Goal: Navigation & Orientation: Find specific page/section

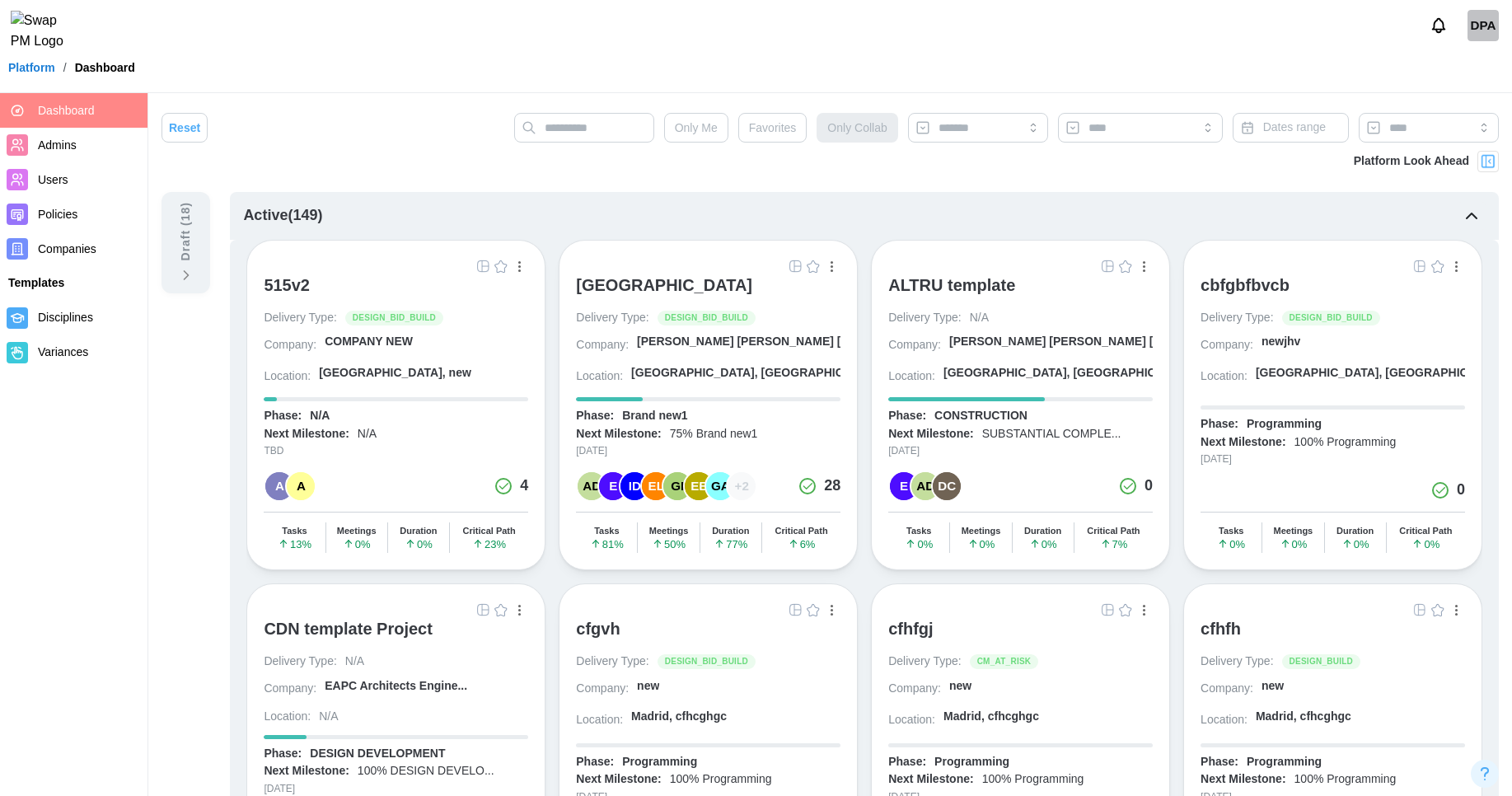
click at [1445, 40] on button "Notifications" at bounding box center [1438, 25] width 28 height 28
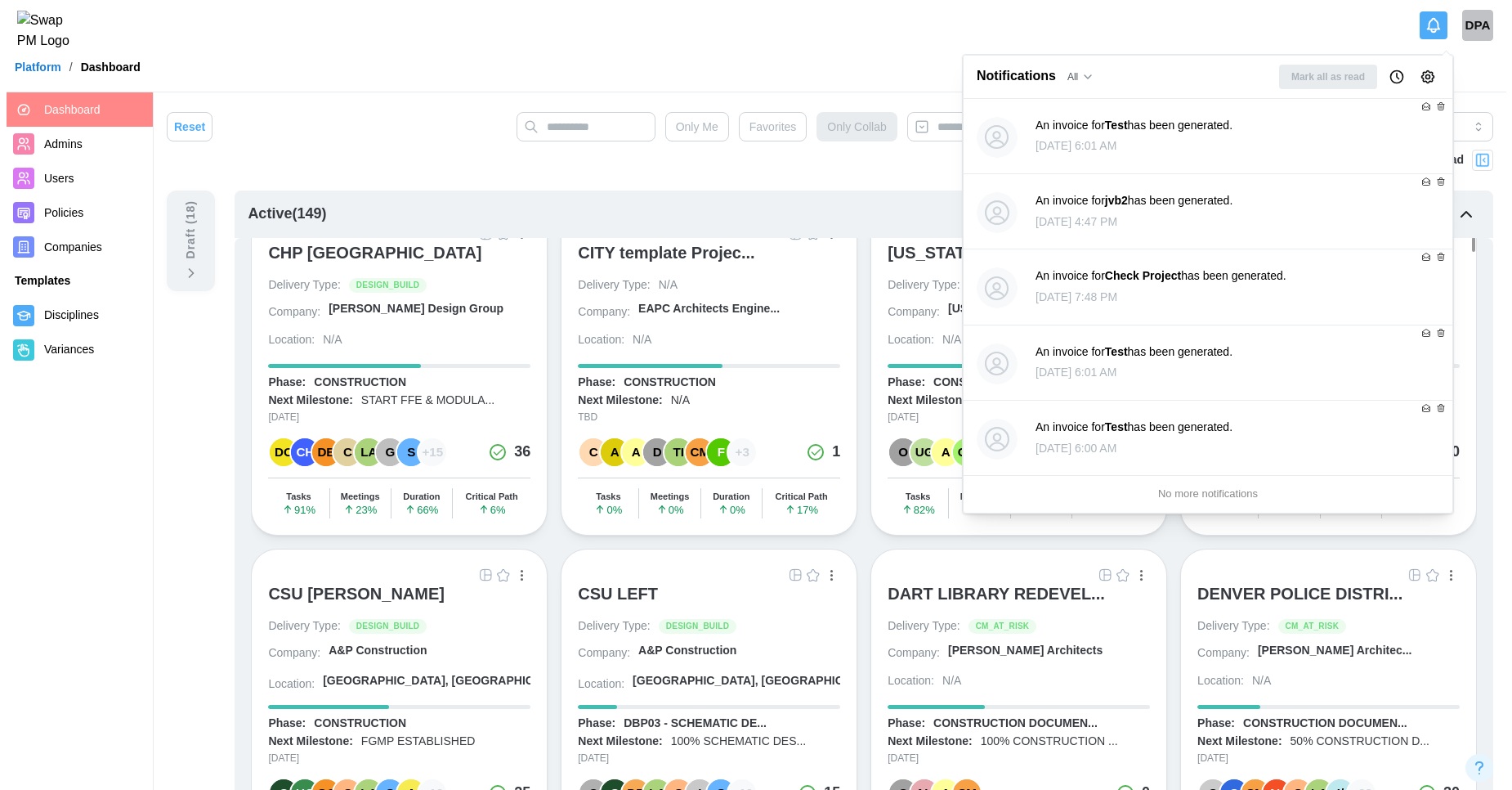
scroll to position [1842, 0]
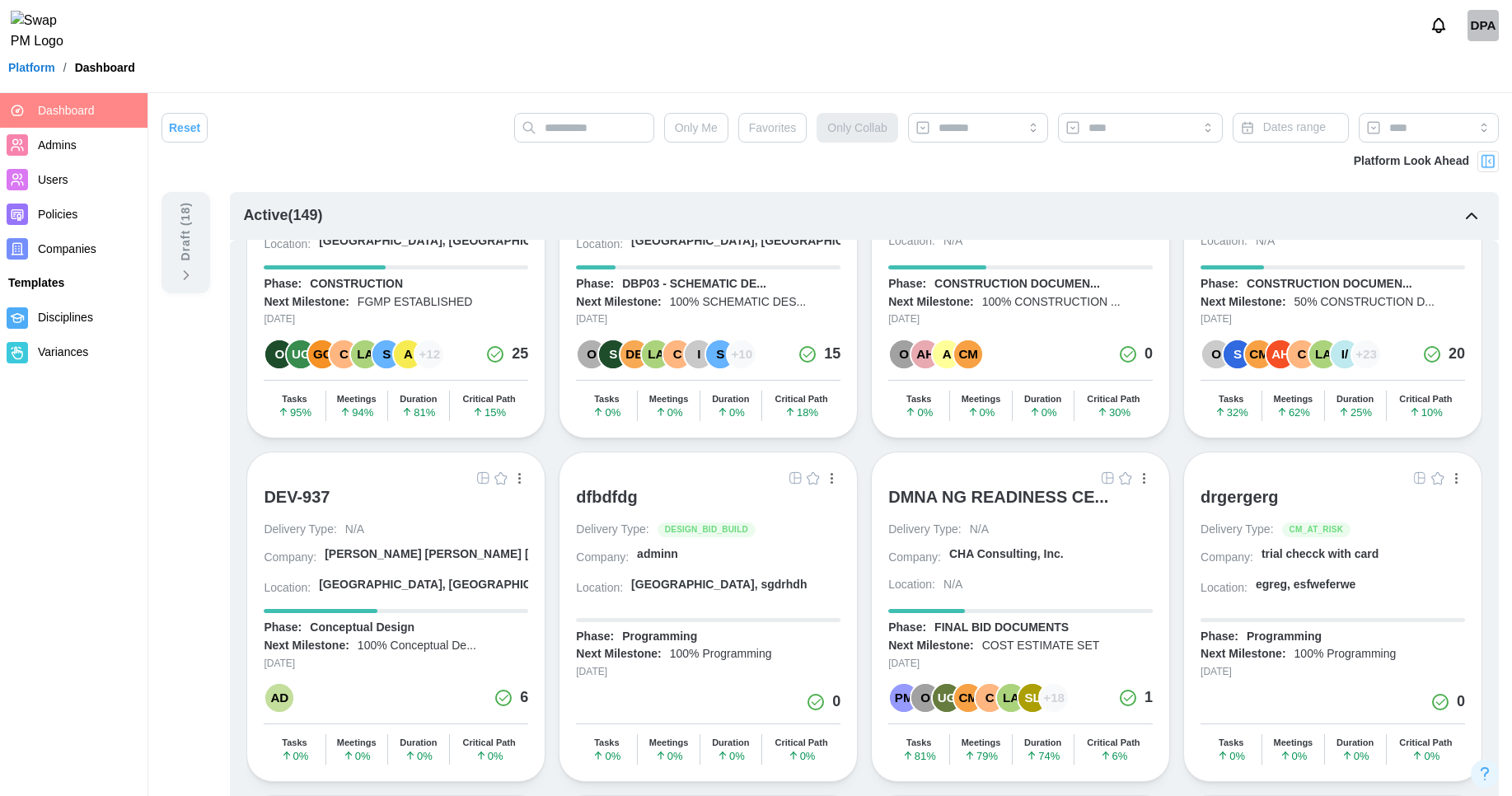
click at [1470, 32] on div "DPA" at bounding box center [1483, 25] width 31 height 31
click at [1465, 97] on div "Sign Out" at bounding box center [1473, 103] width 51 height 13
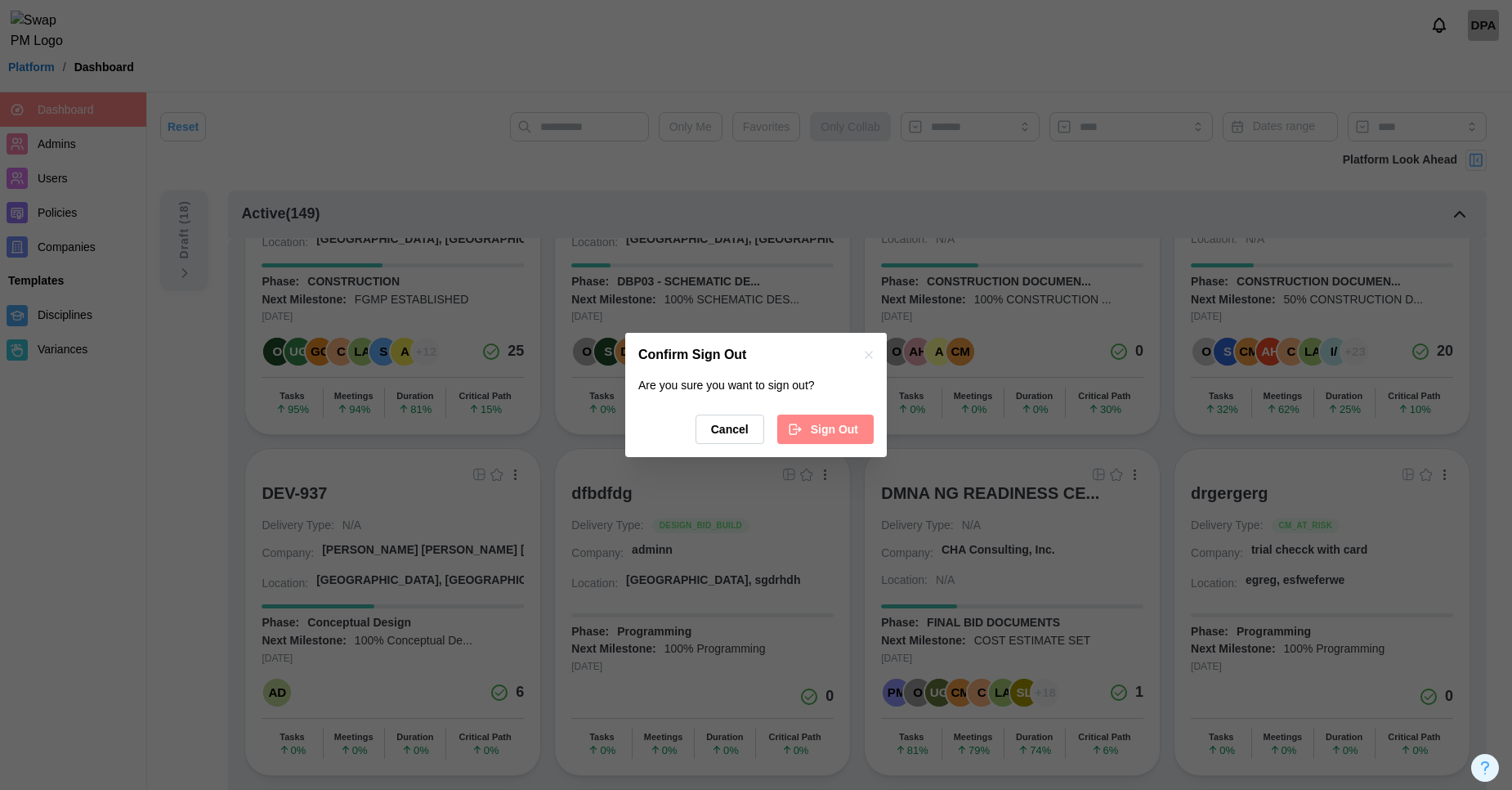
click at [834, 427] on span "Sign Out" at bounding box center [834, 428] width 47 height 27
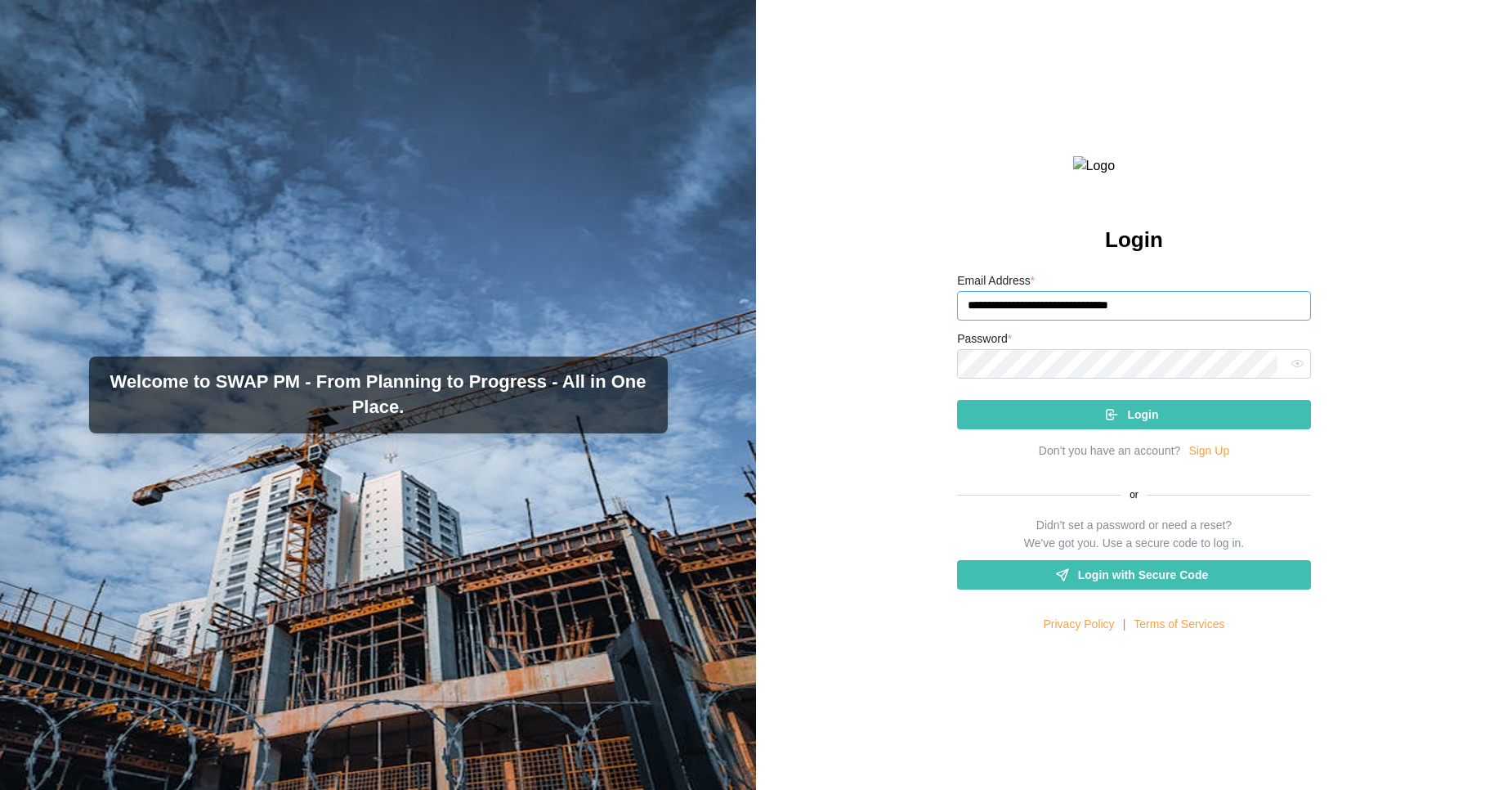
click at [1137, 321] on input "**********" at bounding box center [1133, 305] width 353 height 29
drag, startPoint x: 1193, startPoint y: 343, endPoint x: 929, endPoint y: 340, distance: 264.0
click at [929, 340] on div "**********" at bounding box center [1134, 395] width 756 height 790
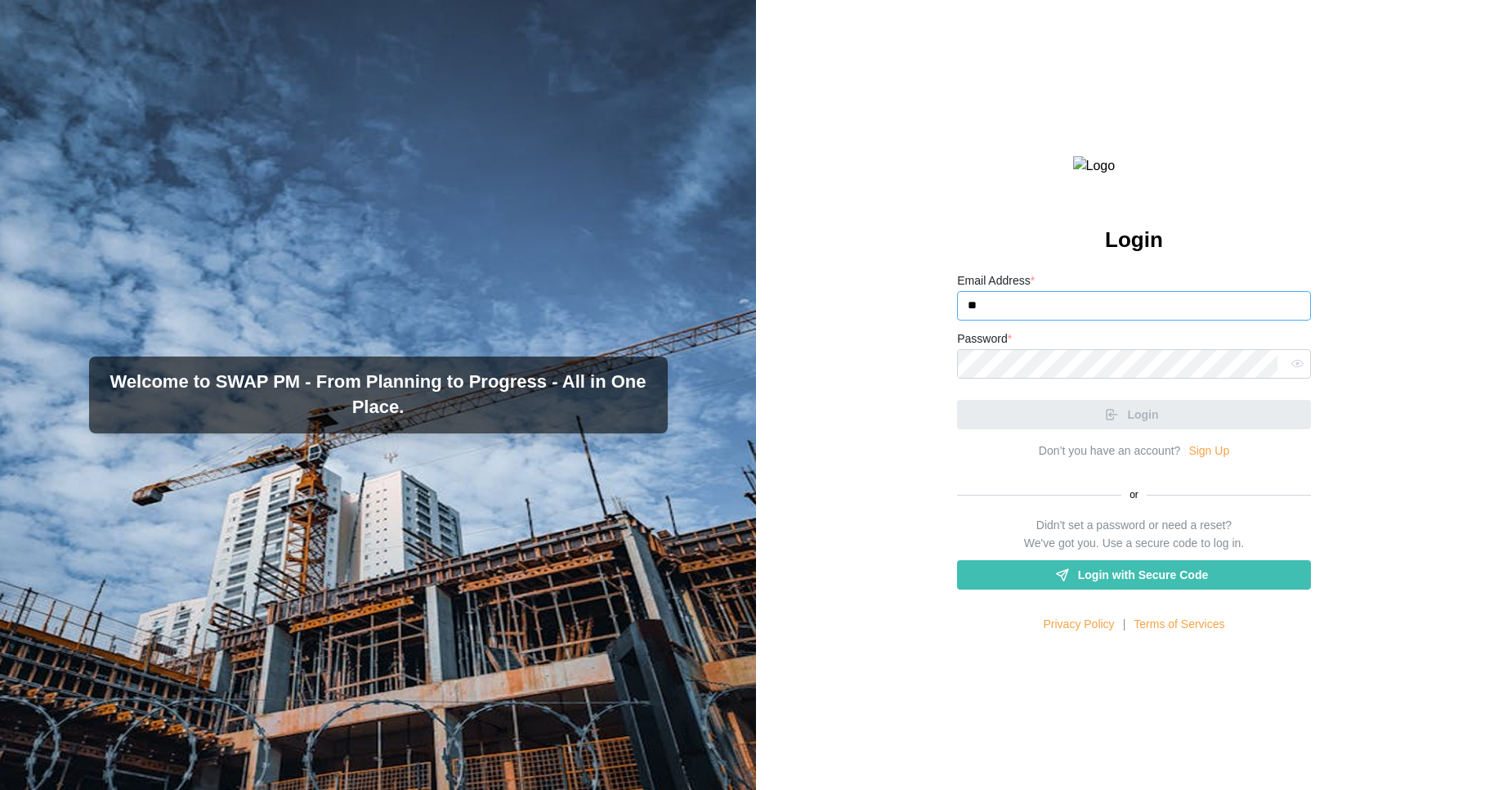
type input "**********"
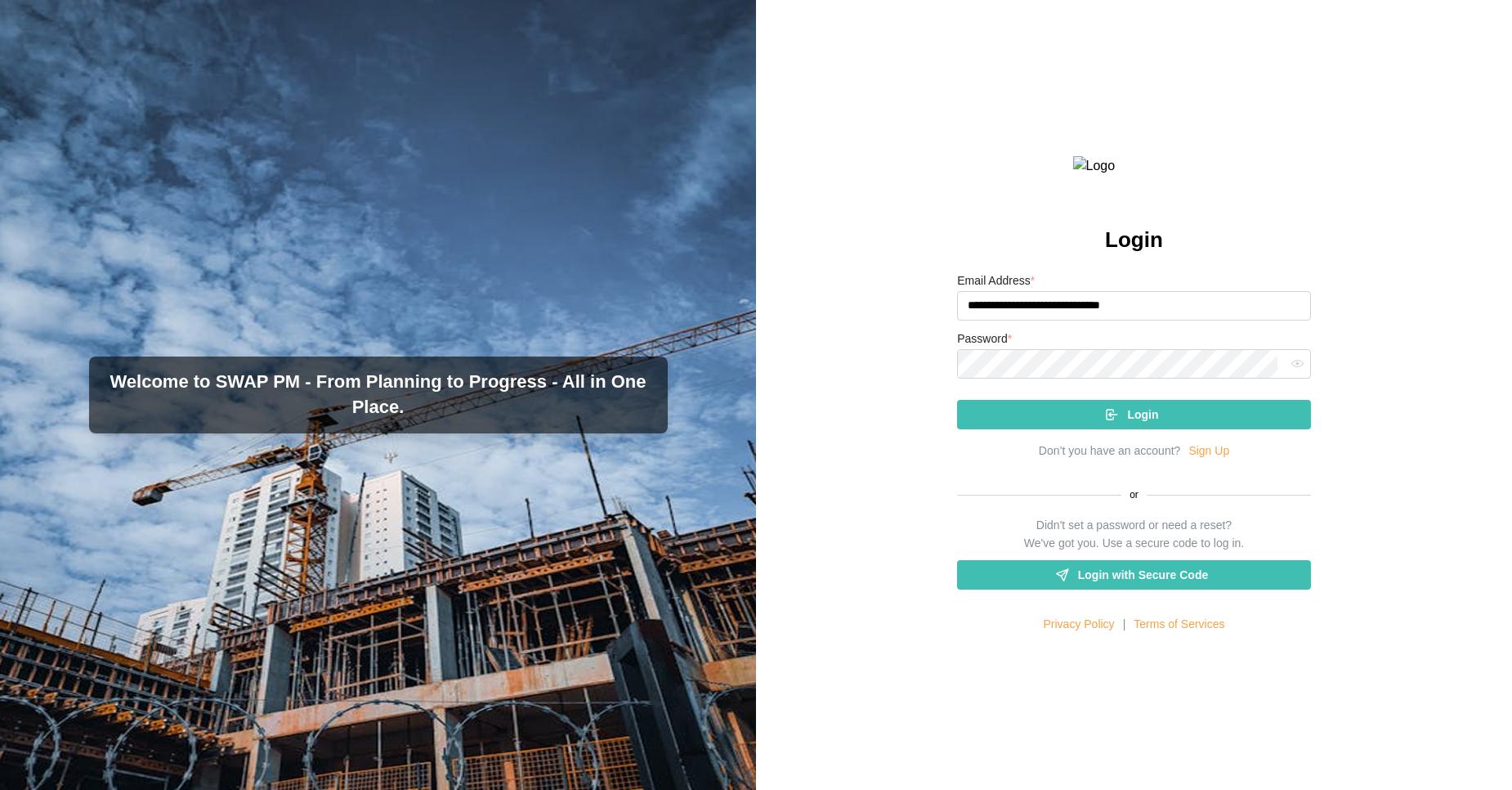
click at [1291, 370] on icon "button" at bounding box center [1297, 363] width 12 height 12
click at [957, 400] on button "Login" at bounding box center [1133, 414] width 353 height 29
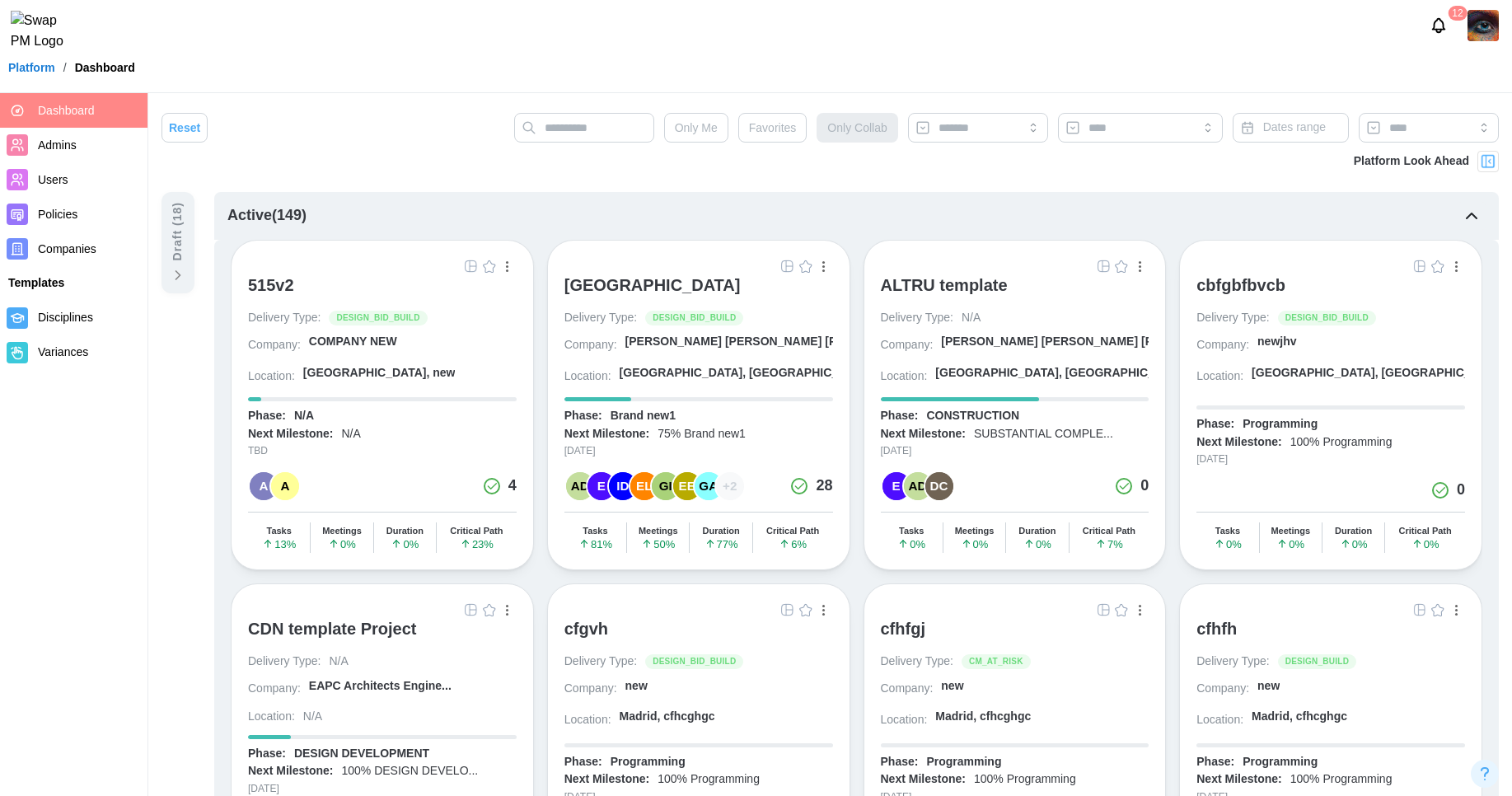
click at [1439, 25] on icon "Notifications" at bounding box center [1438, 25] width 18 height 18
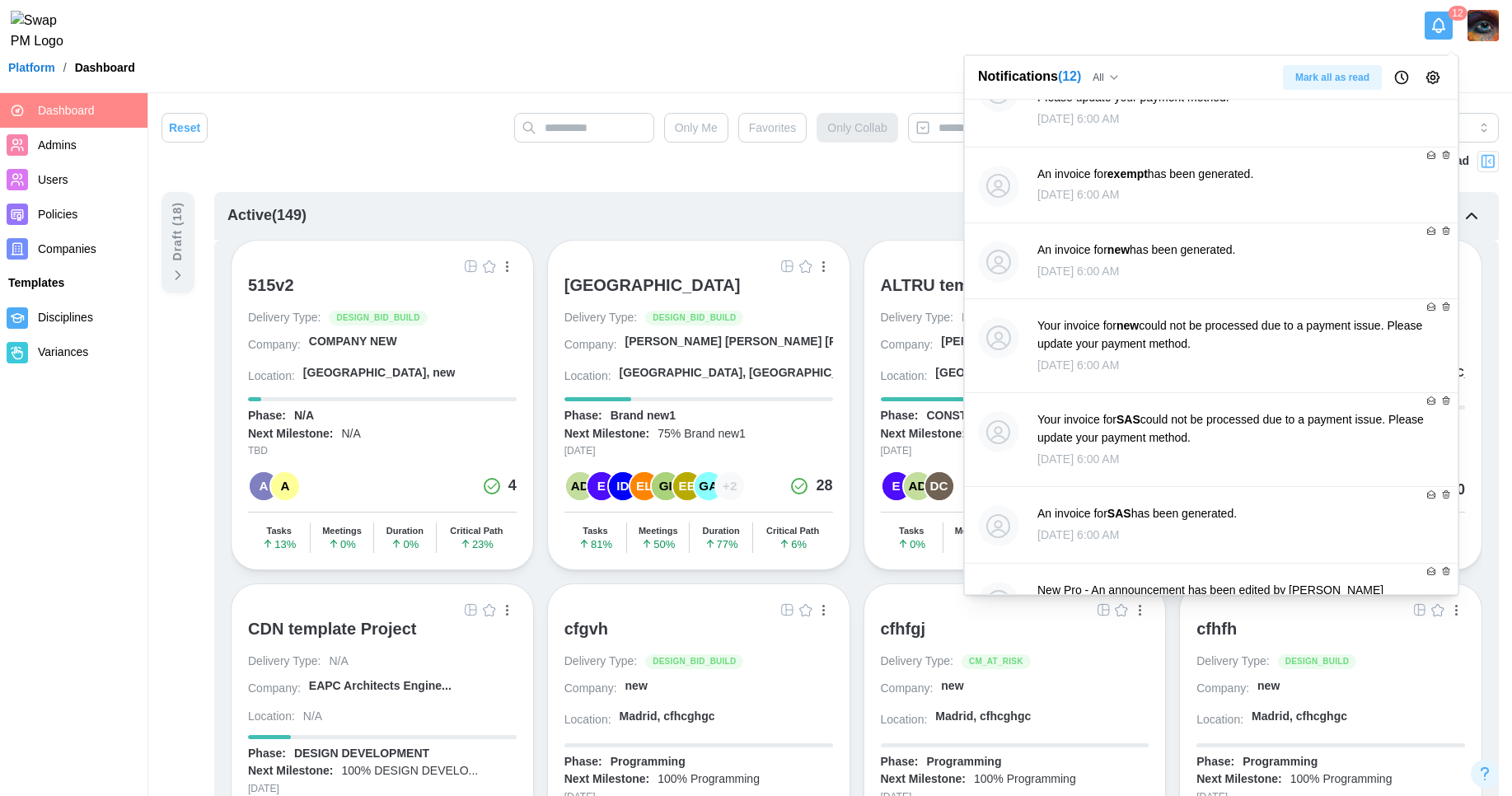
scroll to position [3843, 0]
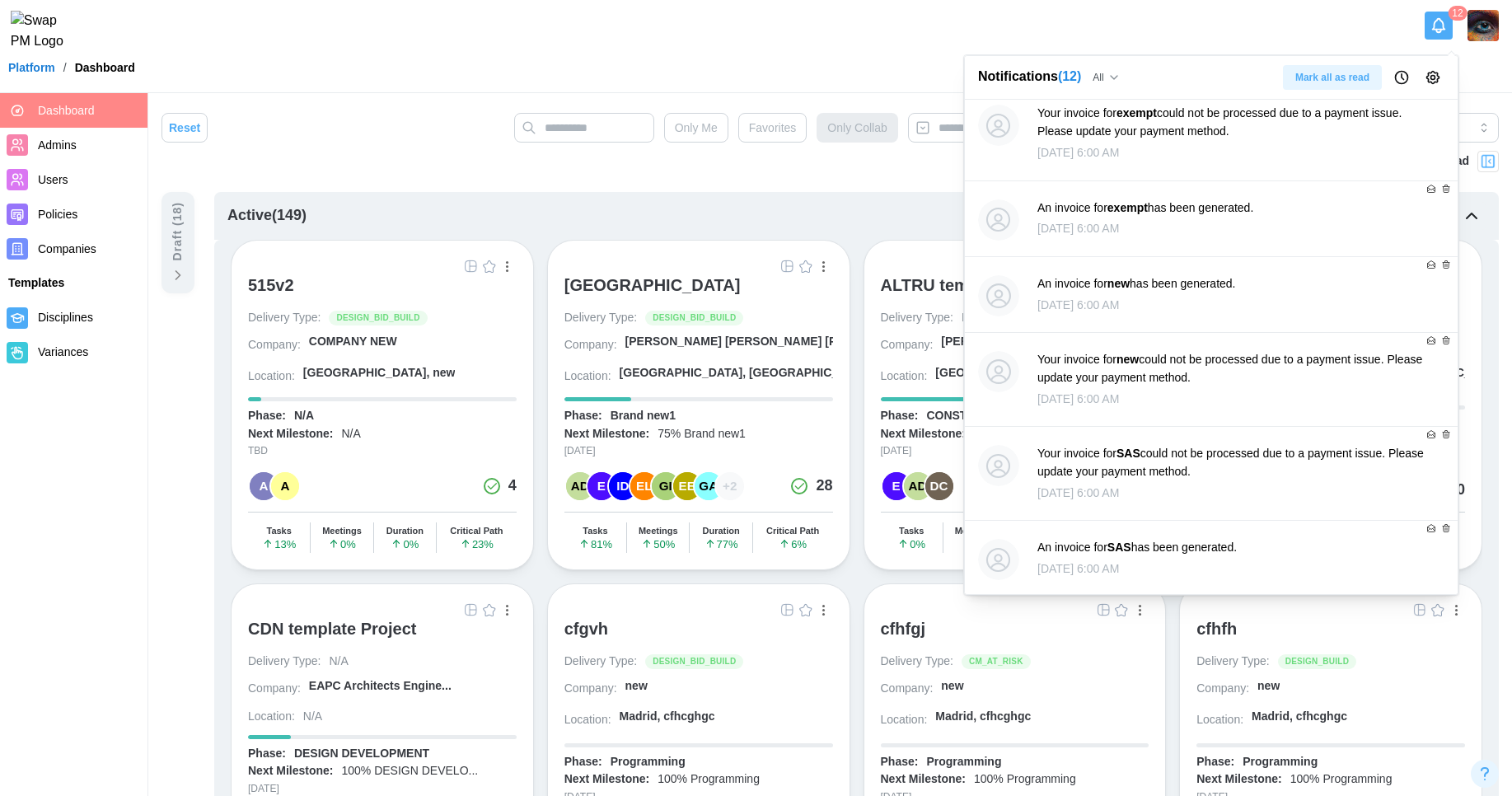
click at [1400, 84] on icon "button" at bounding box center [1401, 77] width 16 height 16
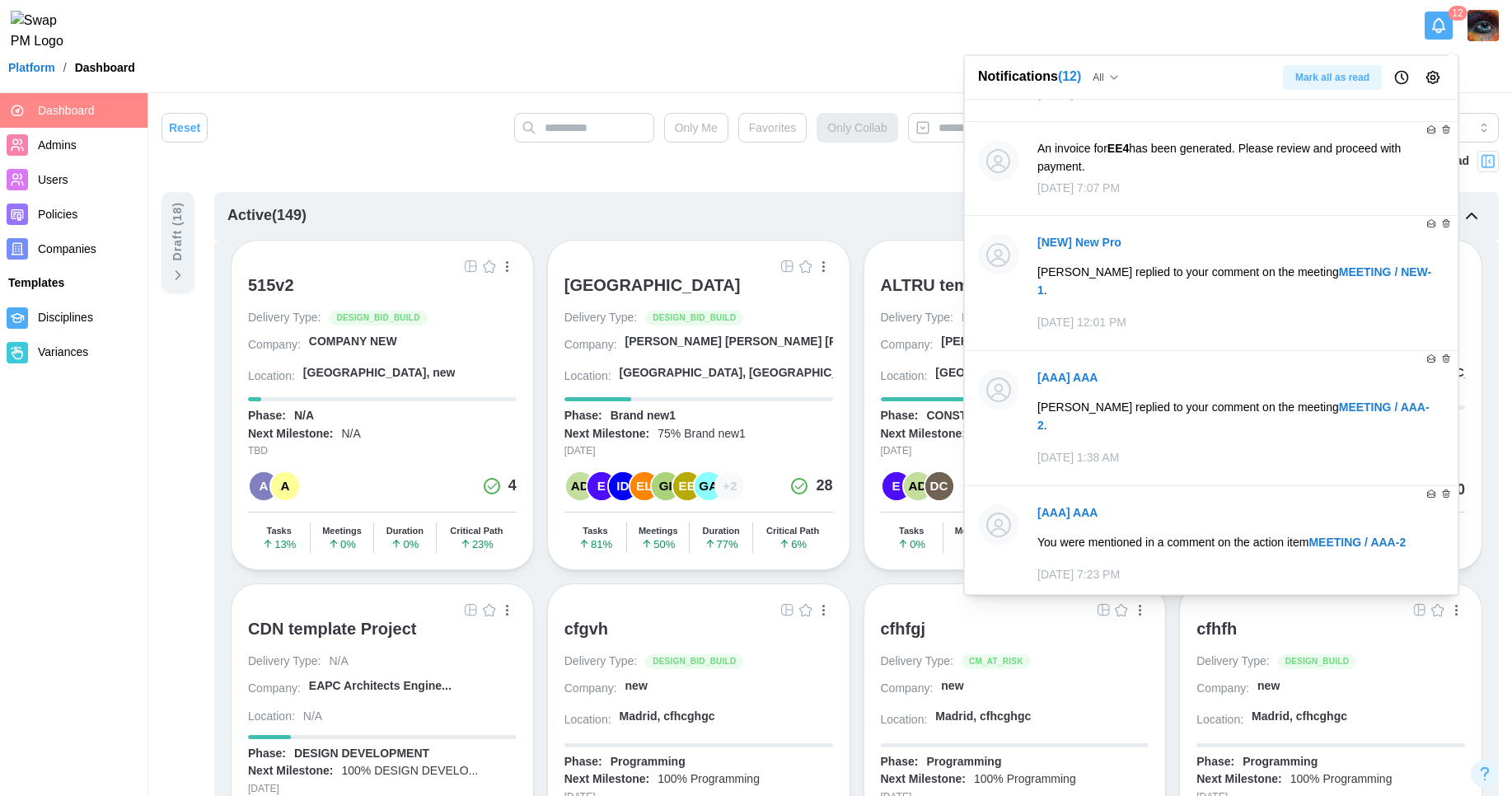
scroll to position [6986, 0]
click at [1427, 73] on icon "Notification Preferences" at bounding box center [1432, 77] width 16 height 16
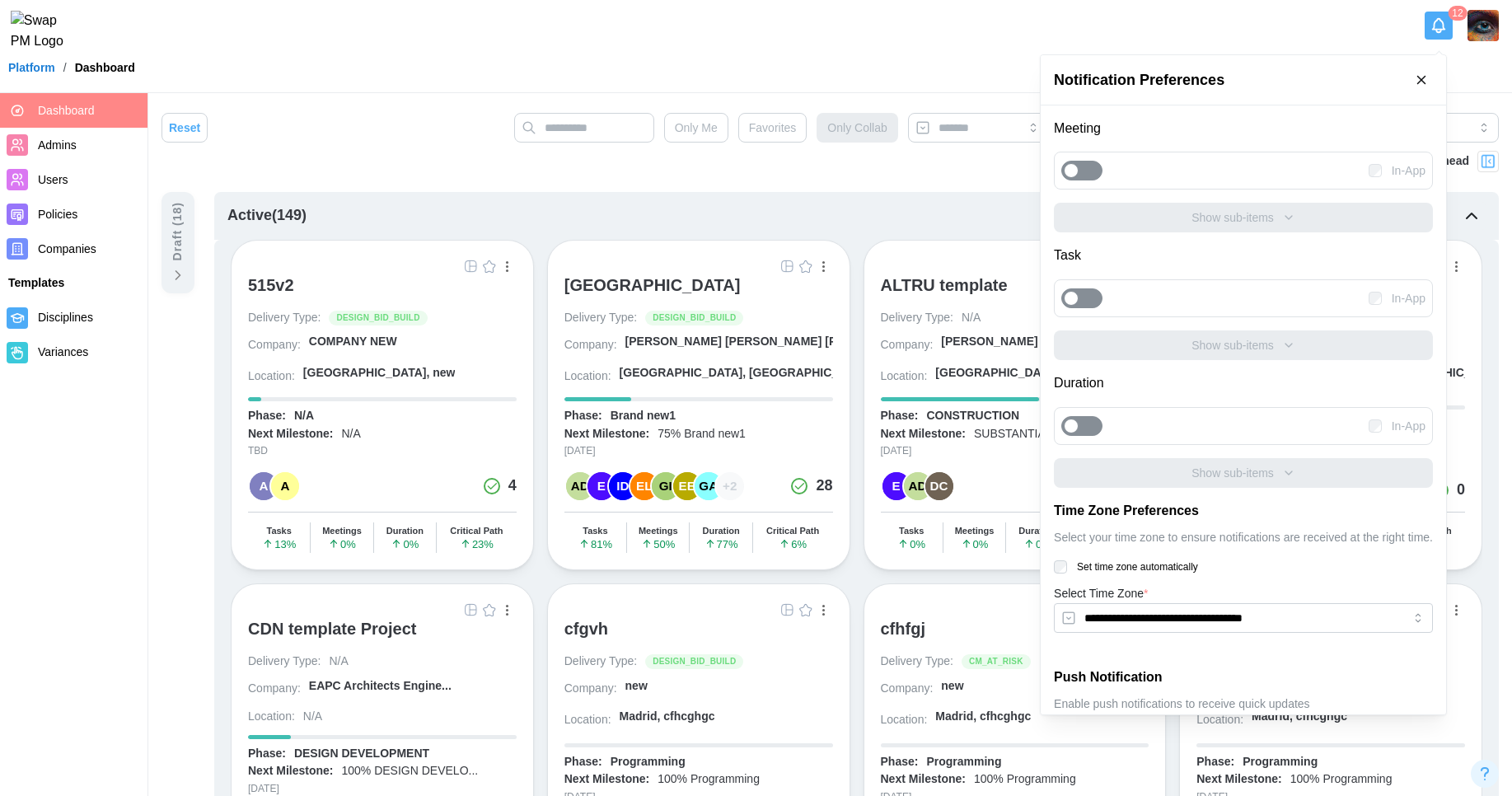
click at [1432, 70] on button "button" at bounding box center [1421, 80] width 23 height 23
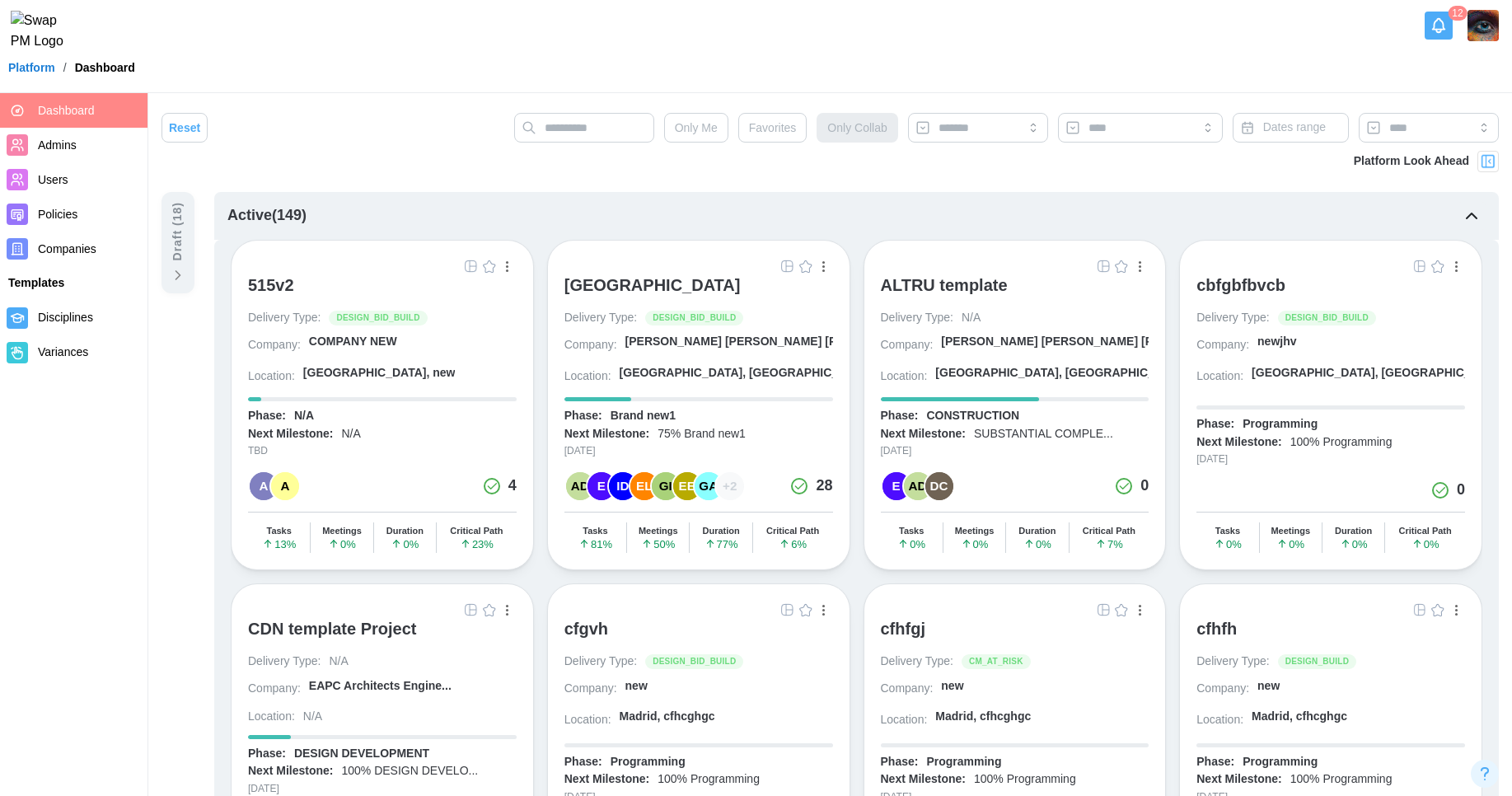
scroll to position [2064, 0]
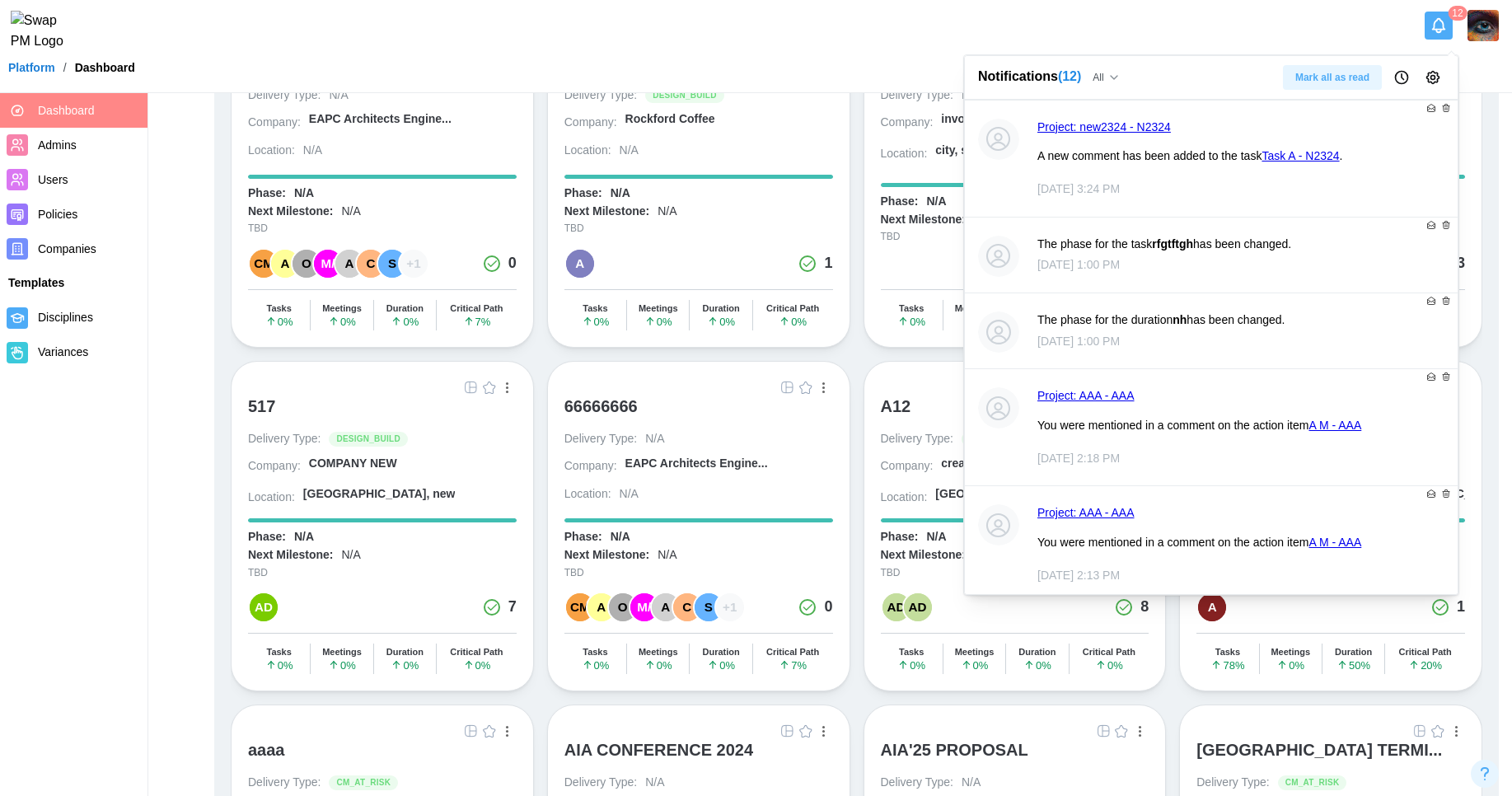
click at [1433, 29] on icon "Notifications" at bounding box center [1439, 24] width 12 height 10
click at [1446, 33] on icon "Notifications" at bounding box center [1438, 25] width 18 height 18
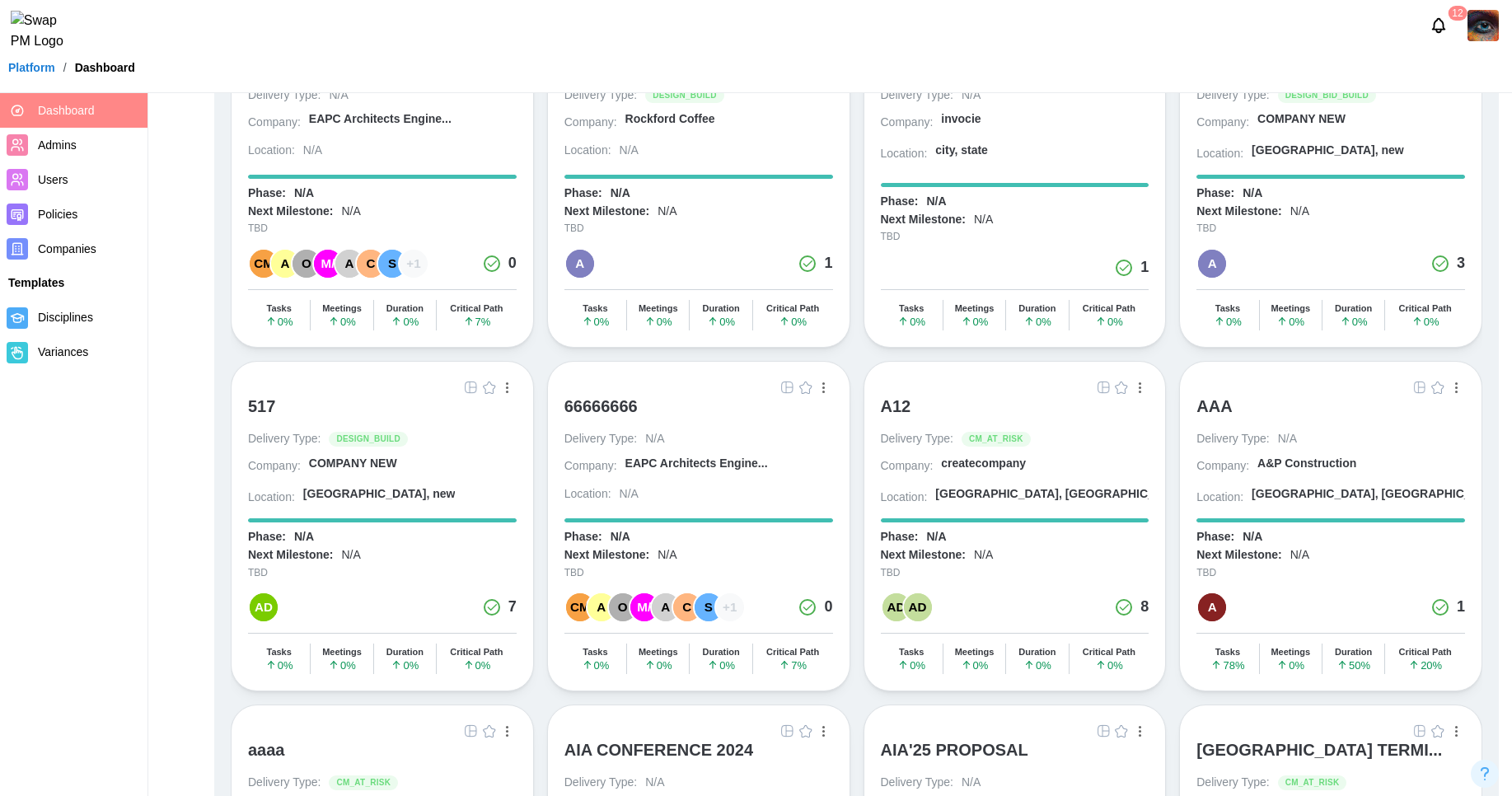
scroll to position [824, 0]
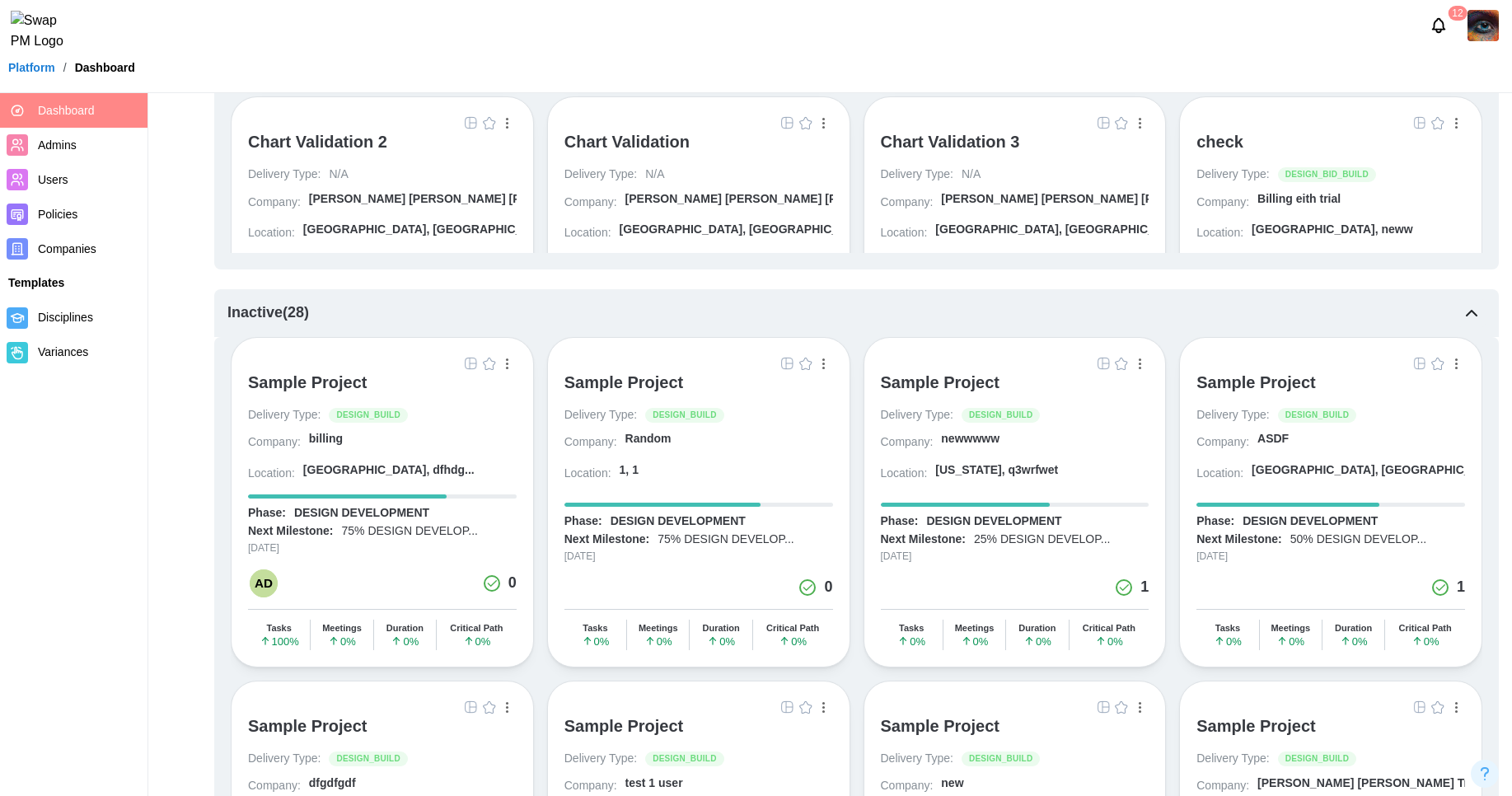
click at [1439, 28] on icon "Notifications" at bounding box center [1438, 25] width 18 height 18
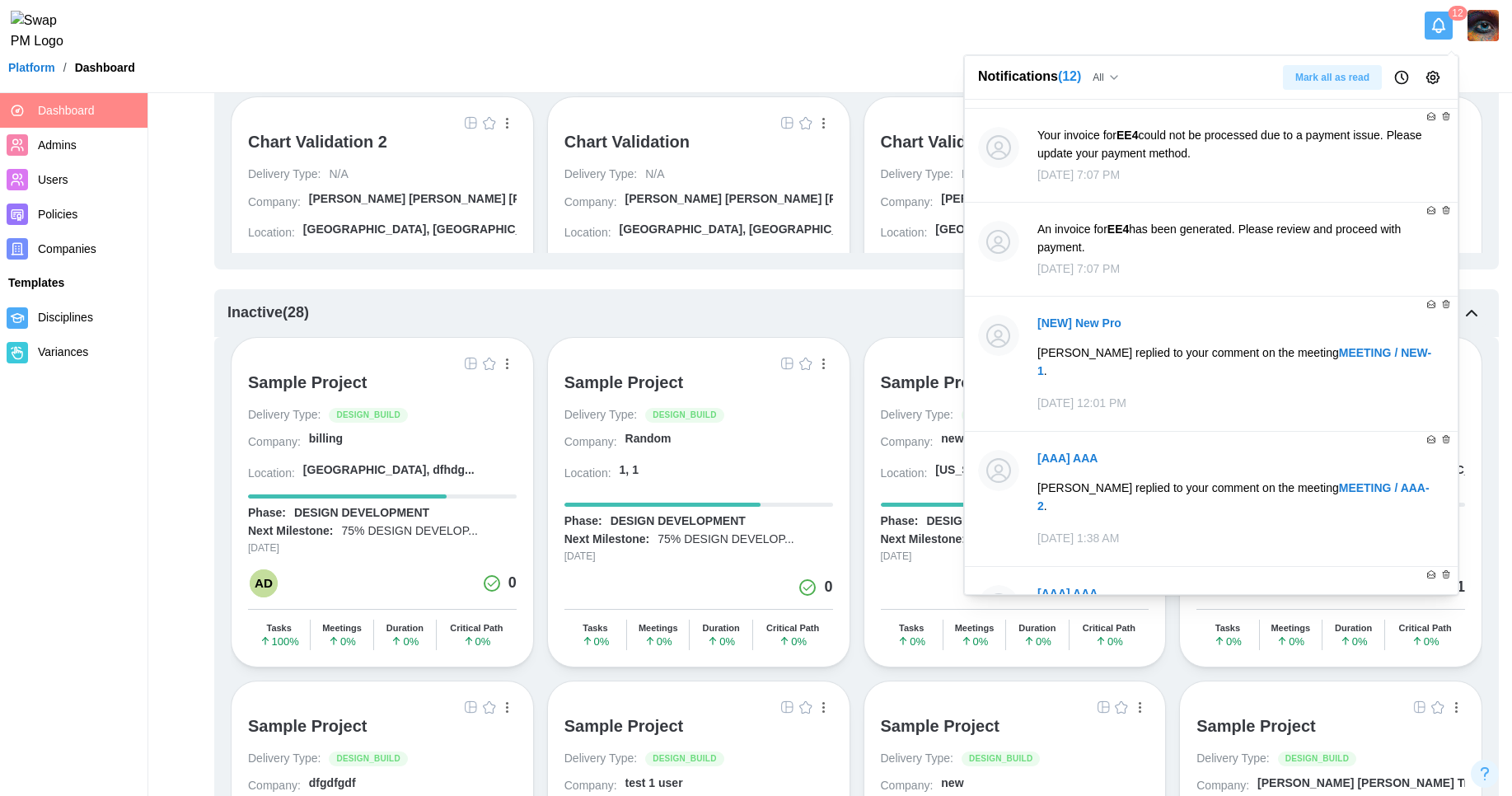
scroll to position [6884, 0]
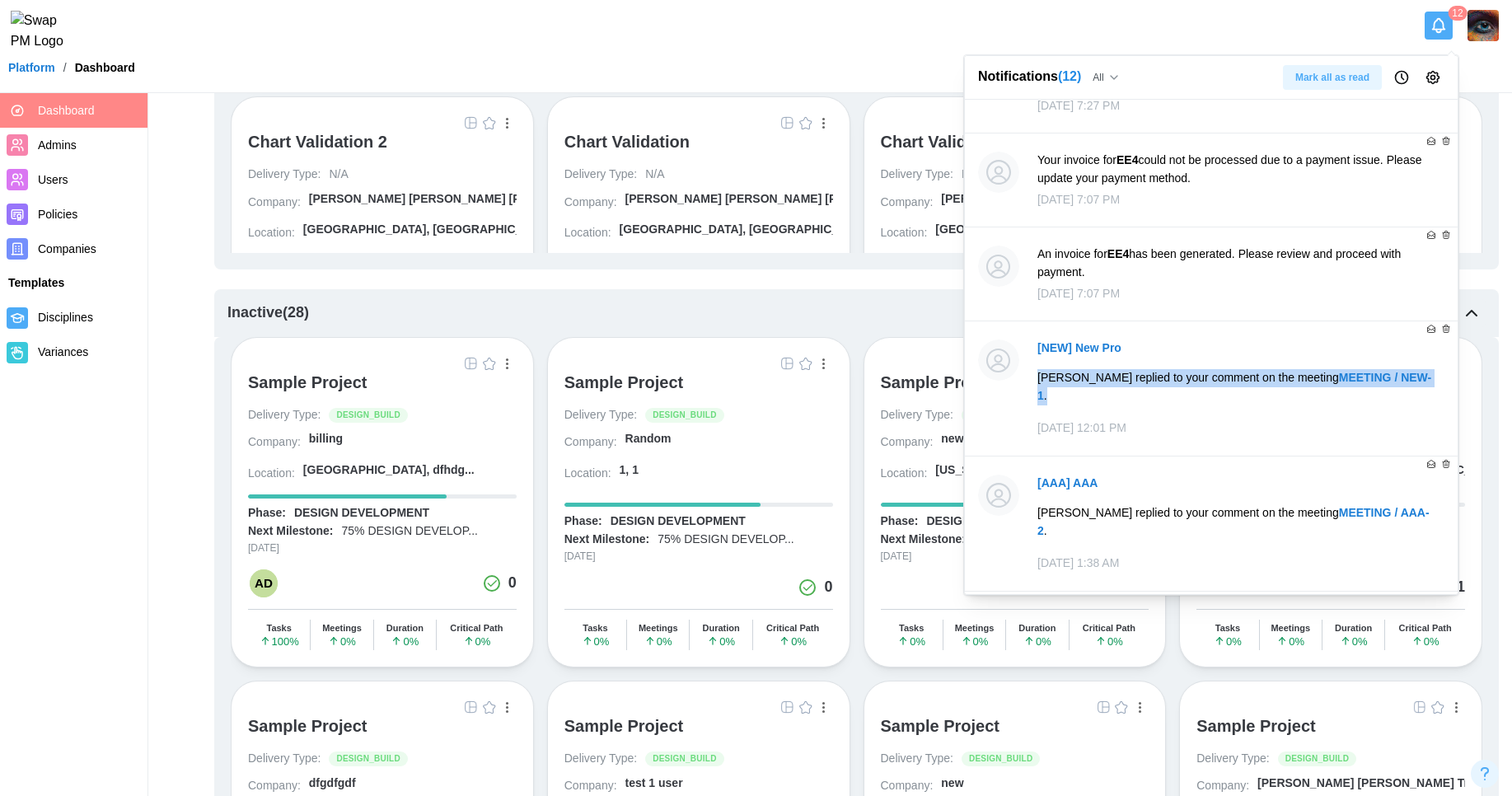
drag, startPoint x: 1050, startPoint y: 403, endPoint x: 1032, endPoint y: 385, distance: 25.5
click at [1032, 385] on div "[NEW] New Pro Darcey Wenzel replied to your comment on the meeting MEETING / NE…" at bounding box center [1236, 389] width 415 height 115
click at [1319, 72] on span "Mark all as read" at bounding box center [1332, 77] width 74 height 23
click at [1393, 82] on icon "button" at bounding box center [1401, 77] width 16 height 16
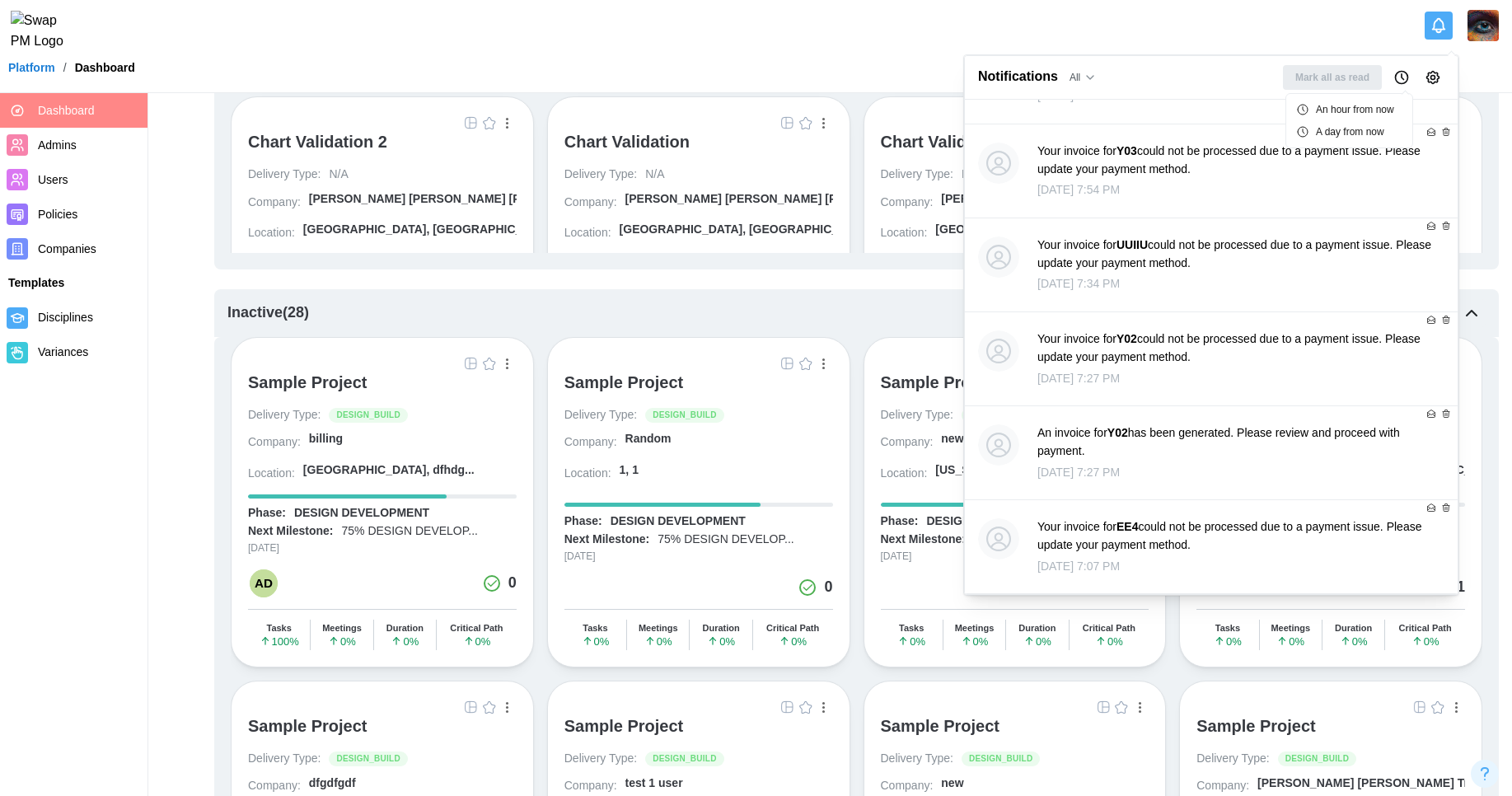
scroll to position [6516, 0]
click at [1436, 71] on icon "Notification Preferences" at bounding box center [1432, 77] width 16 height 16
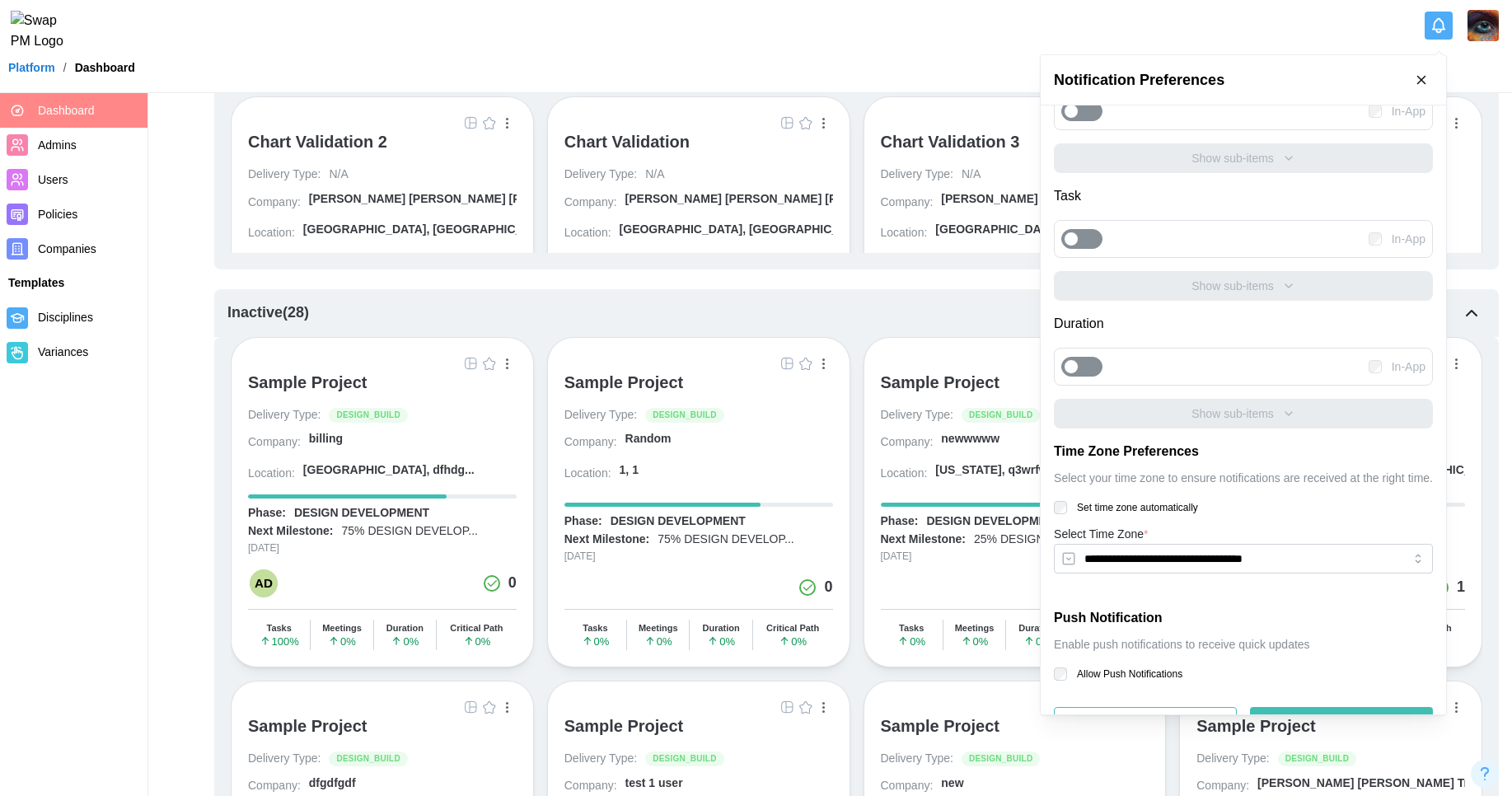
scroll to position [0, 0]
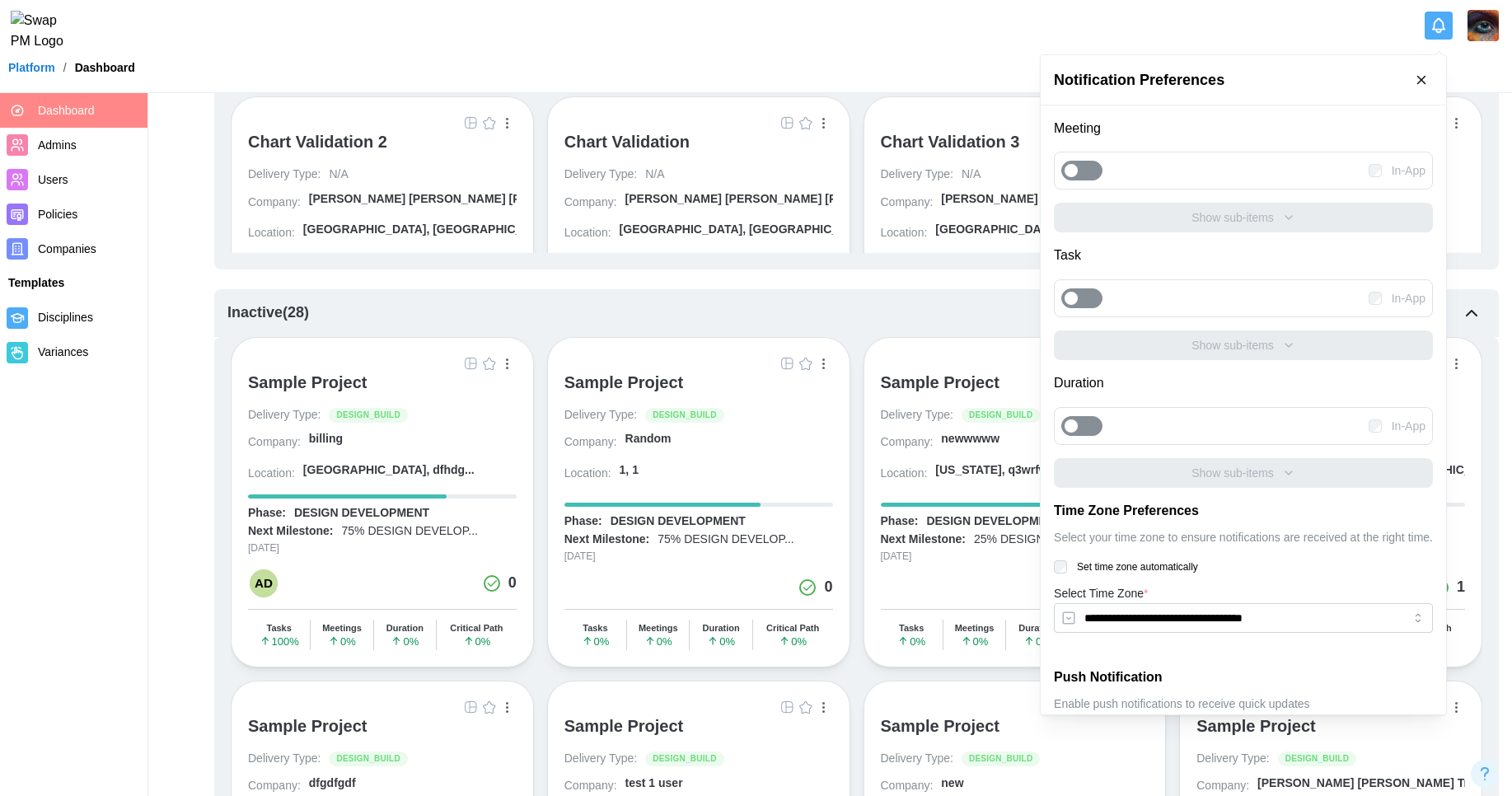
click at [1441, 32] on icon "Notifications" at bounding box center [1438, 25] width 18 height 18
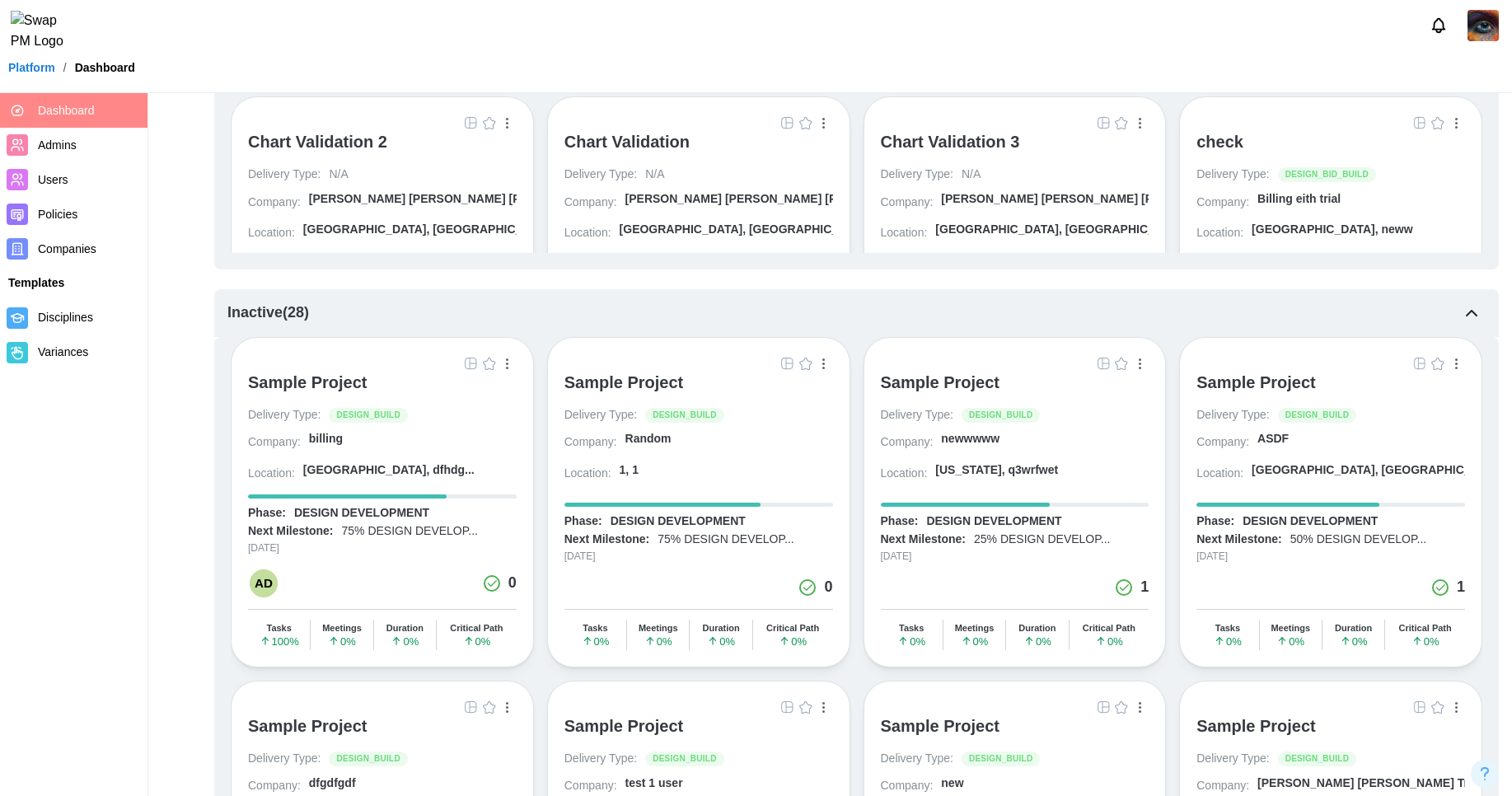
click at [1443, 34] on icon "Notifications" at bounding box center [1438, 25] width 18 height 18
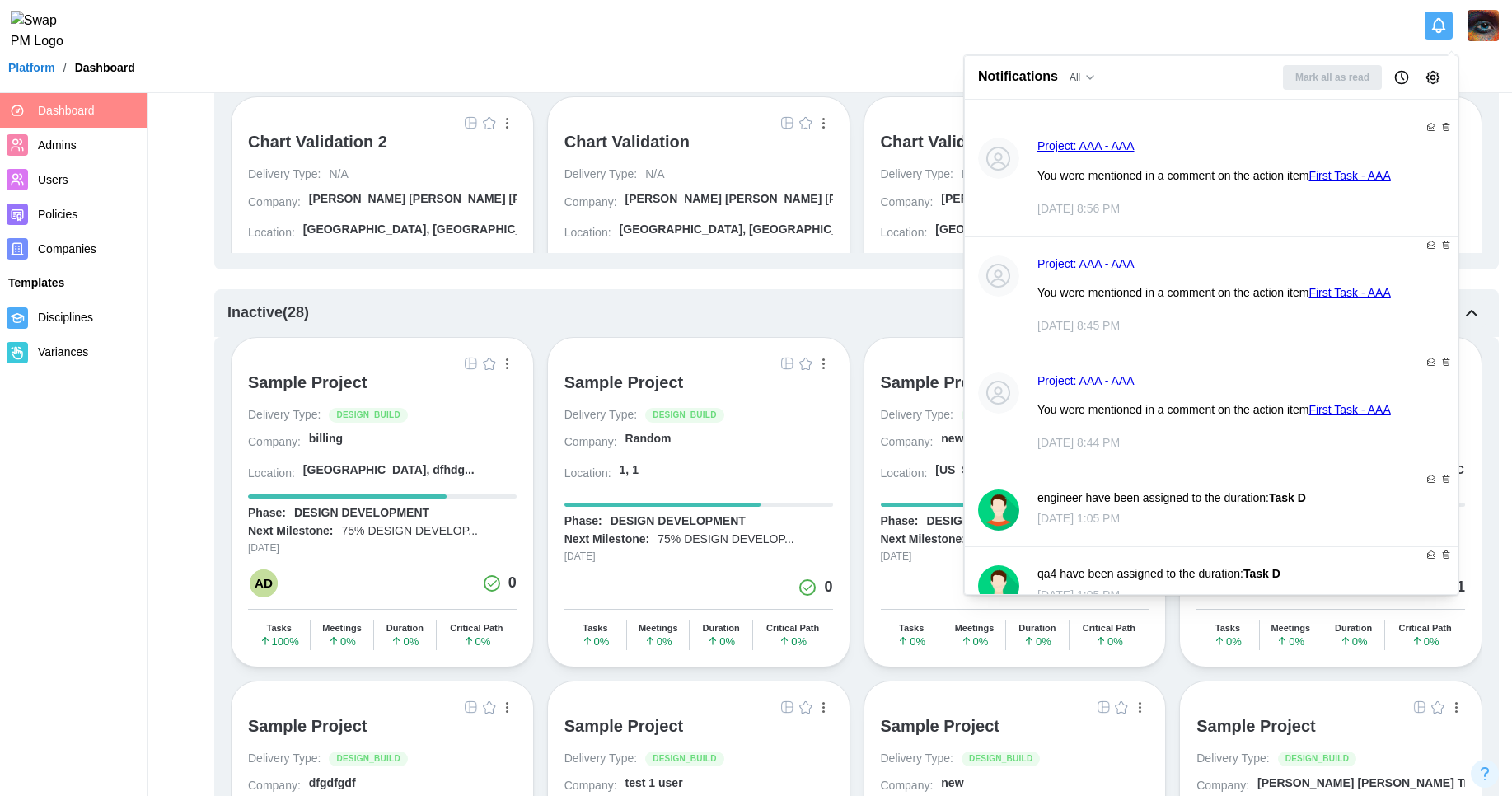
scroll to position [10402, 0]
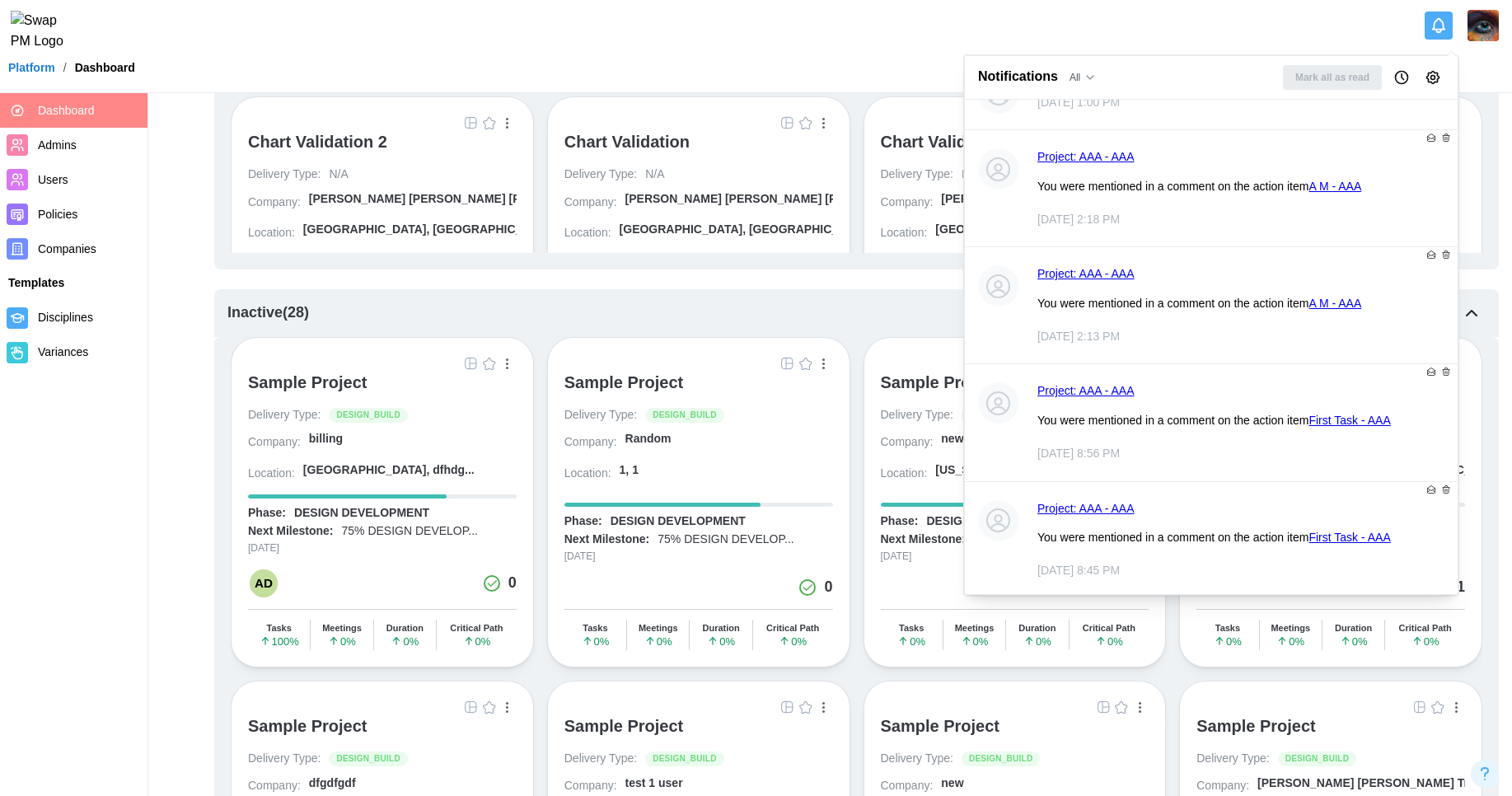
click at [1102, 163] on link "Project: AAA - AAA" at bounding box center [1086, 157] width 97 height 13
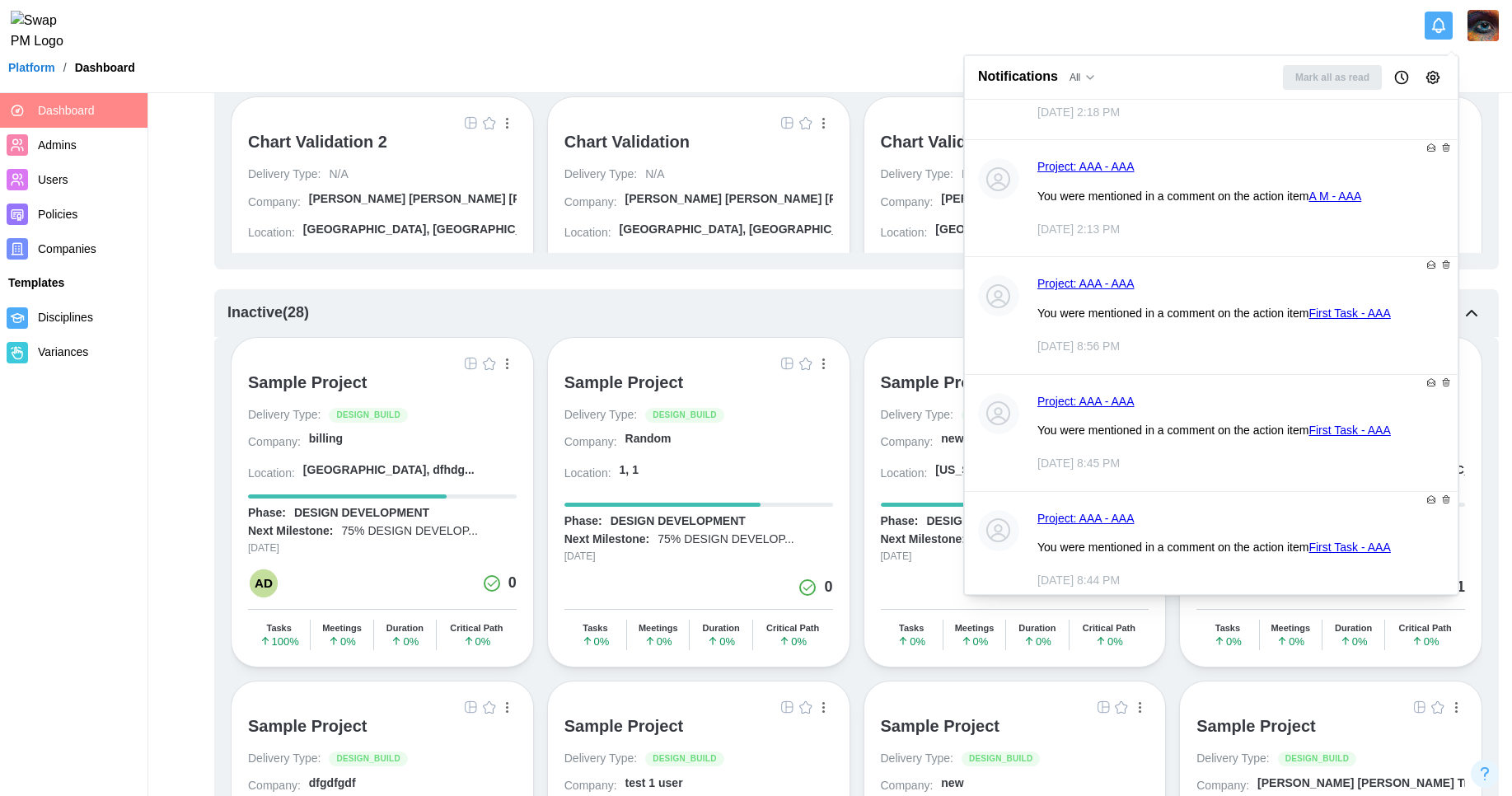
scroll to position [10731, 0]
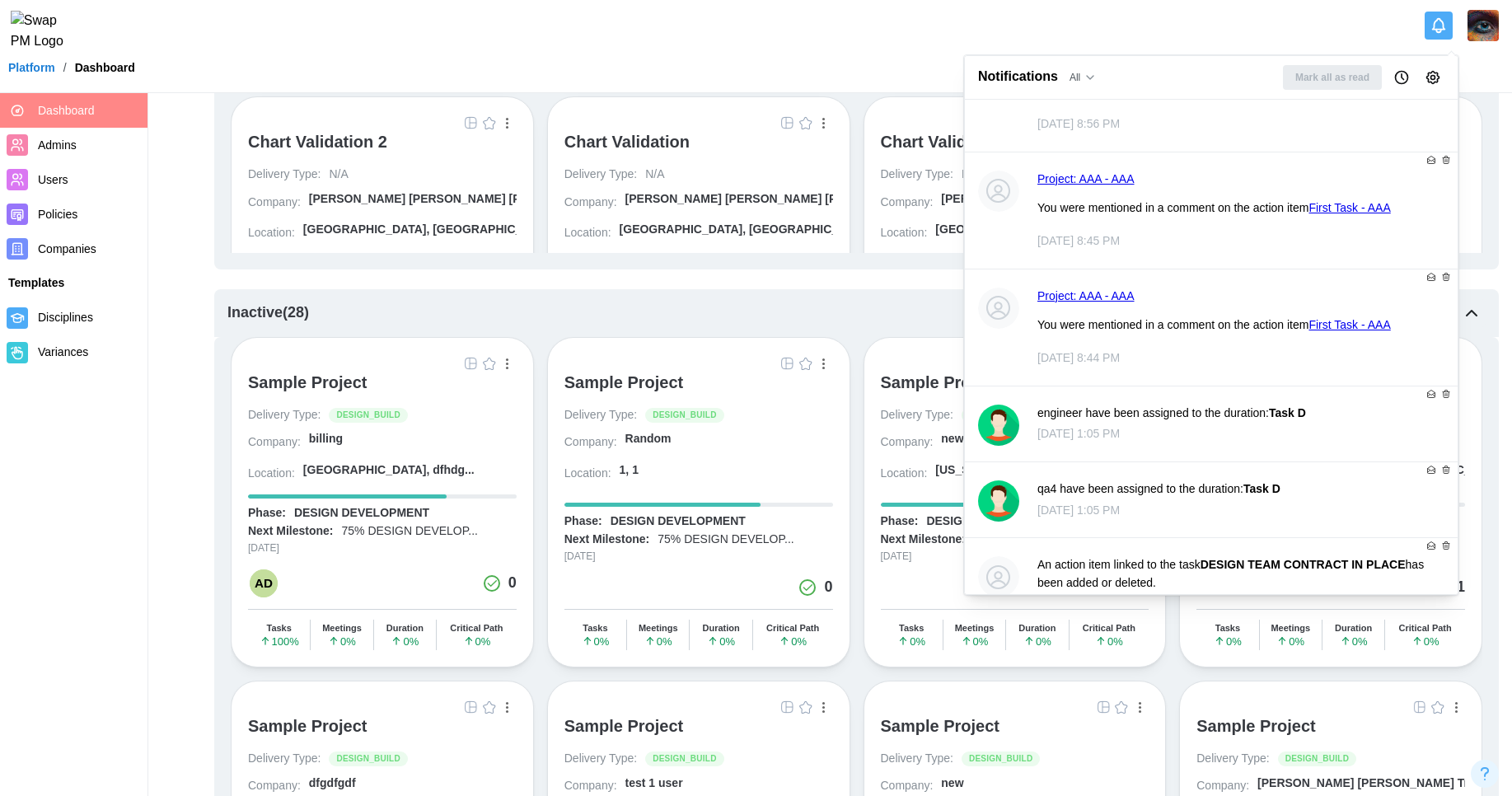
click at [1428, 76] on icon "Notification Preferences" at bounding box center [1432, 77] width 16 height 16
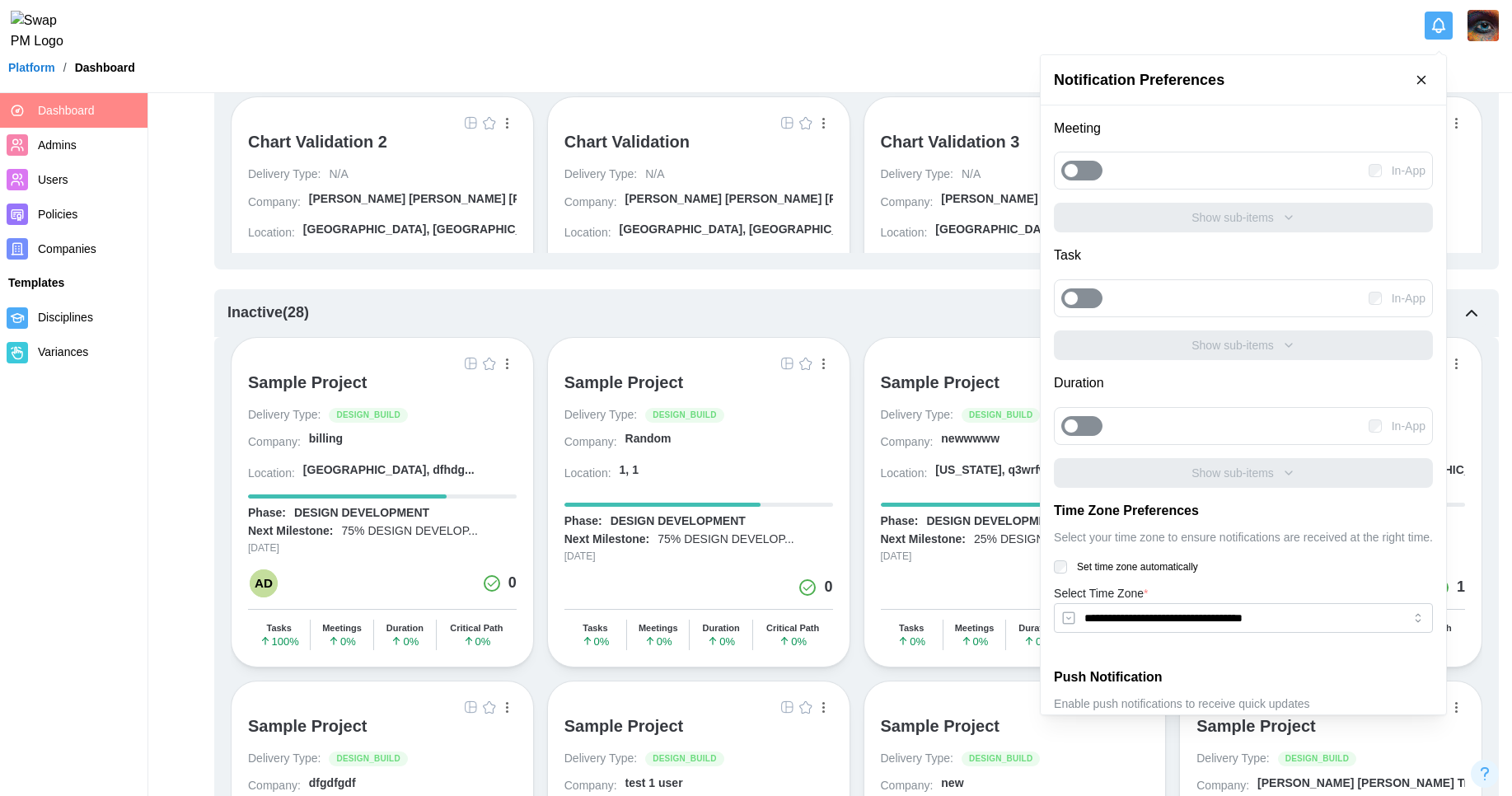
click at [1083, 171] on div at bounding box center [1090, 170] width 23 height 18
click at [1162, 229] on button "Show sub-items" at bounding box center [1243, 217] width 379 height 29
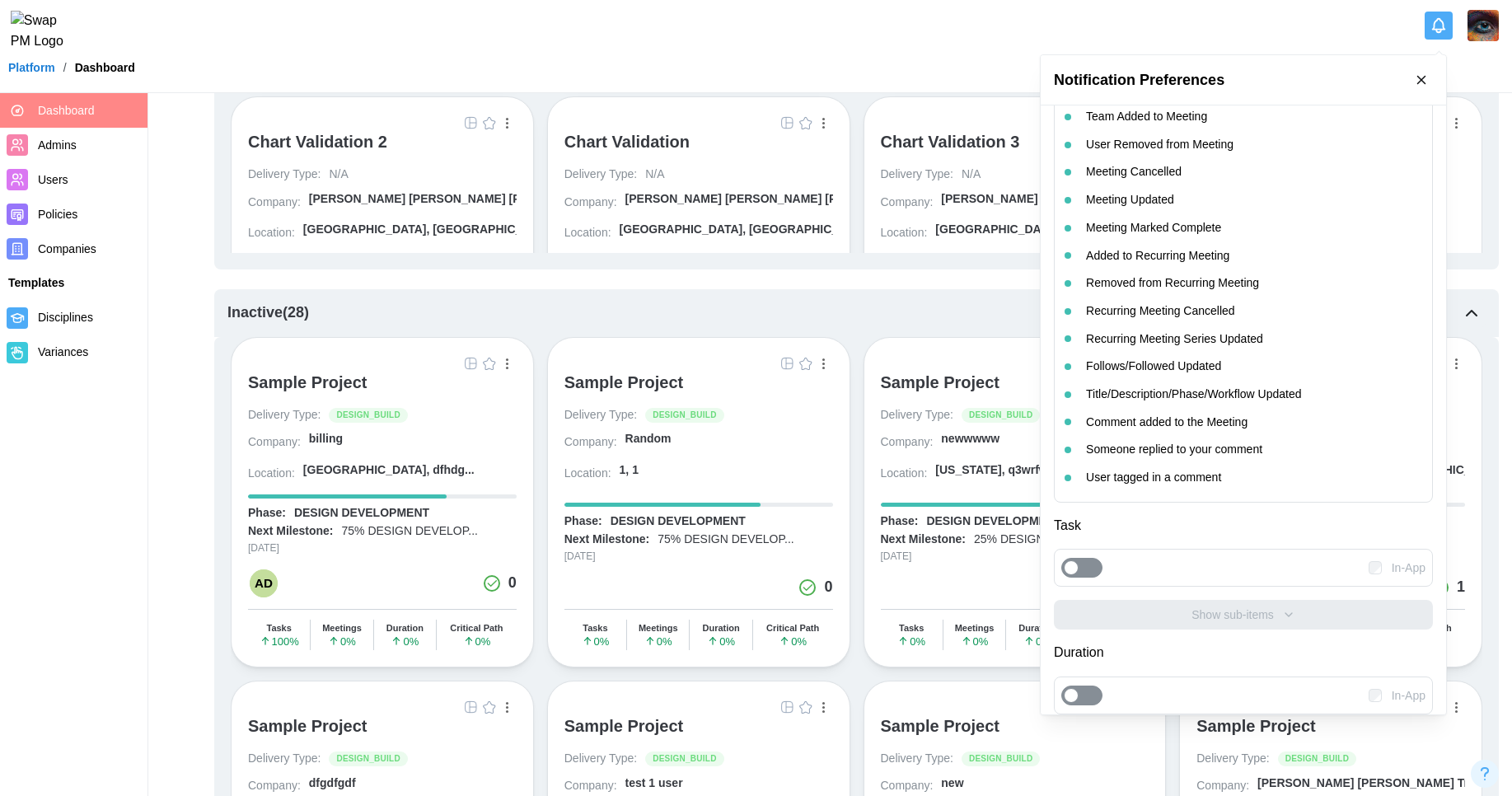
scroll to position [0, 0]
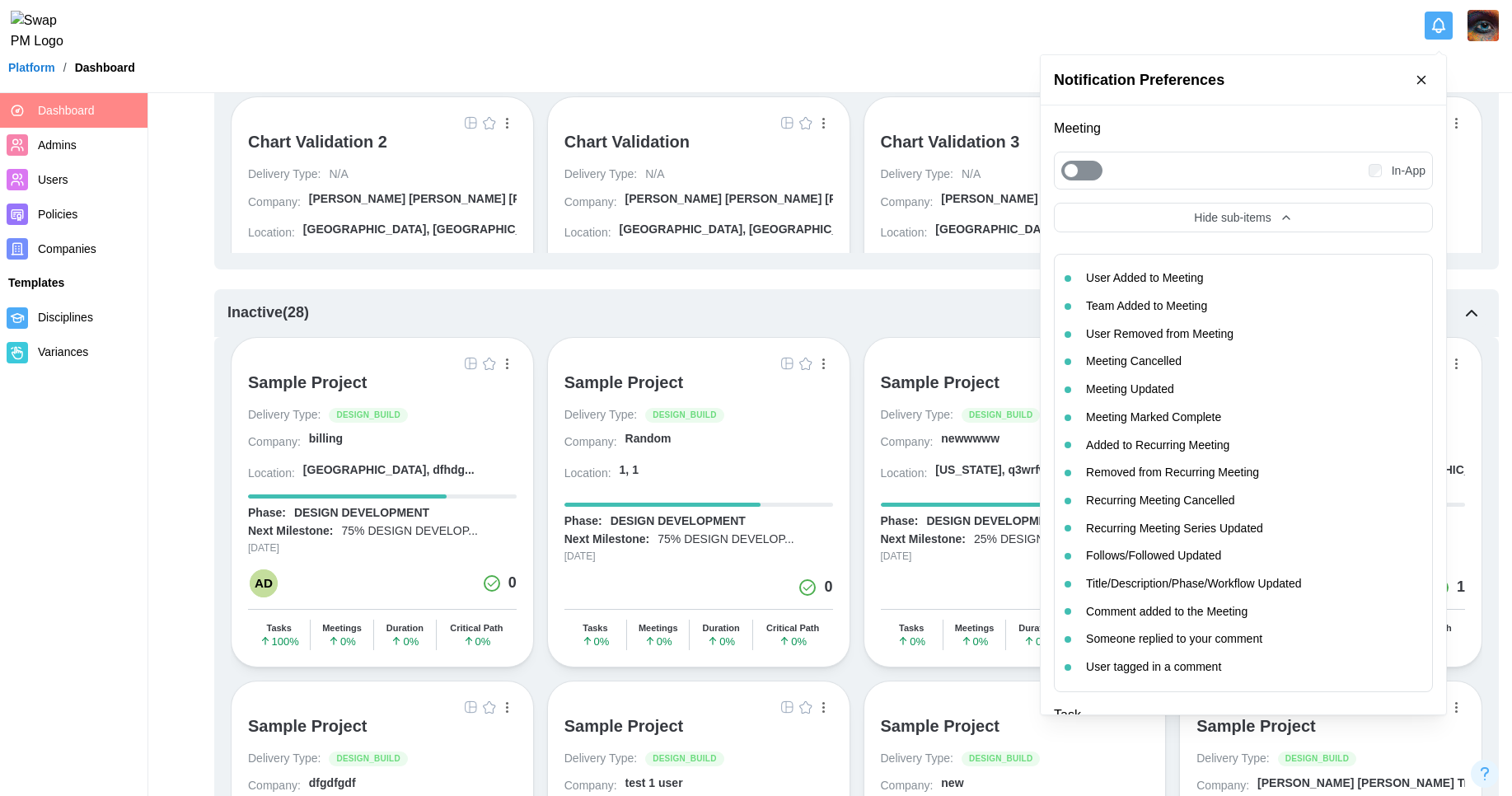
click at [1217, 224] on span "Hide sub-items" at bounding box center [1232, 217] width 77 height 18
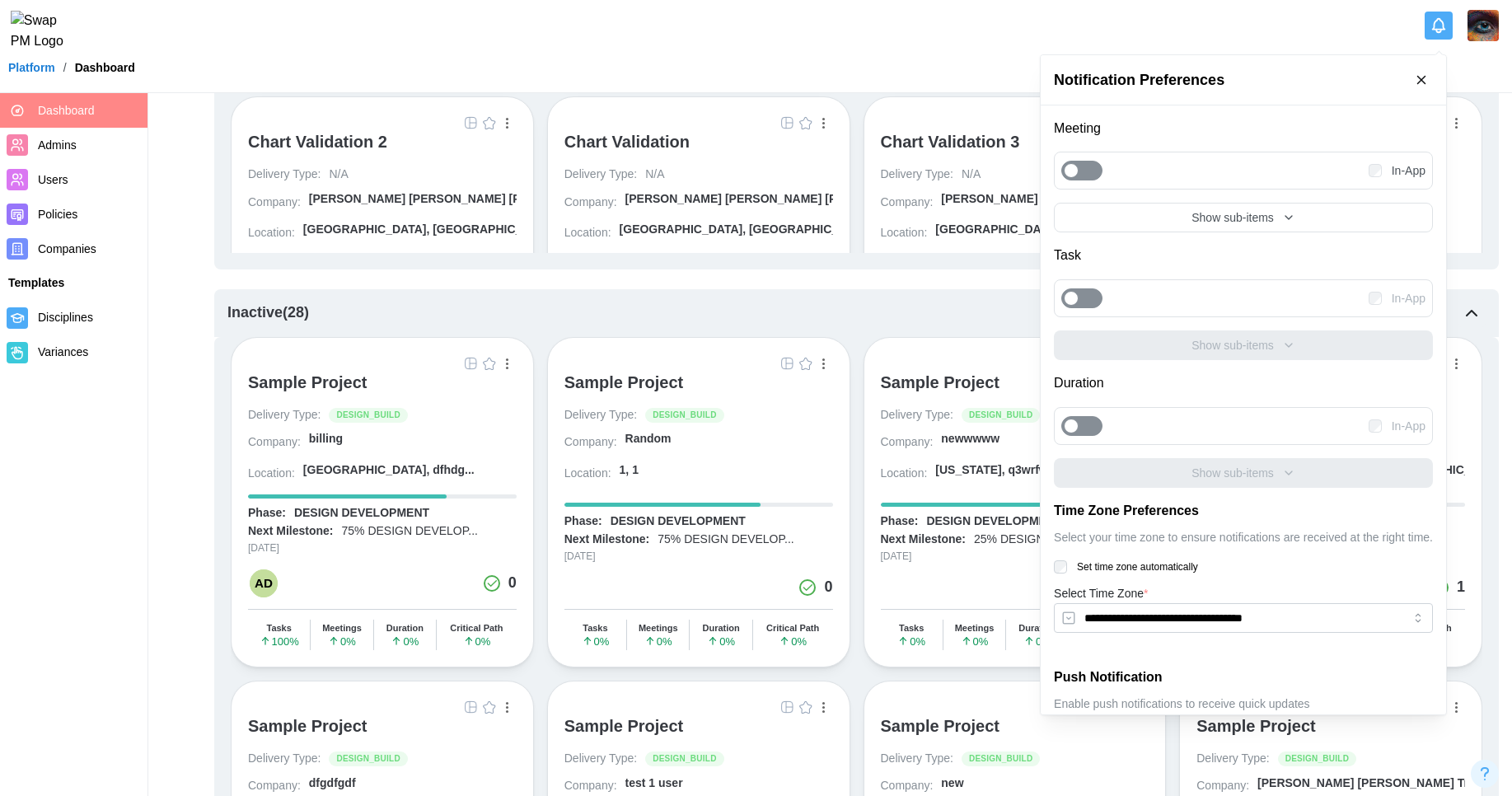
click at [1217, 224] on span "Show sub-items" at bounding box center [1233, 217] width 83 height 18
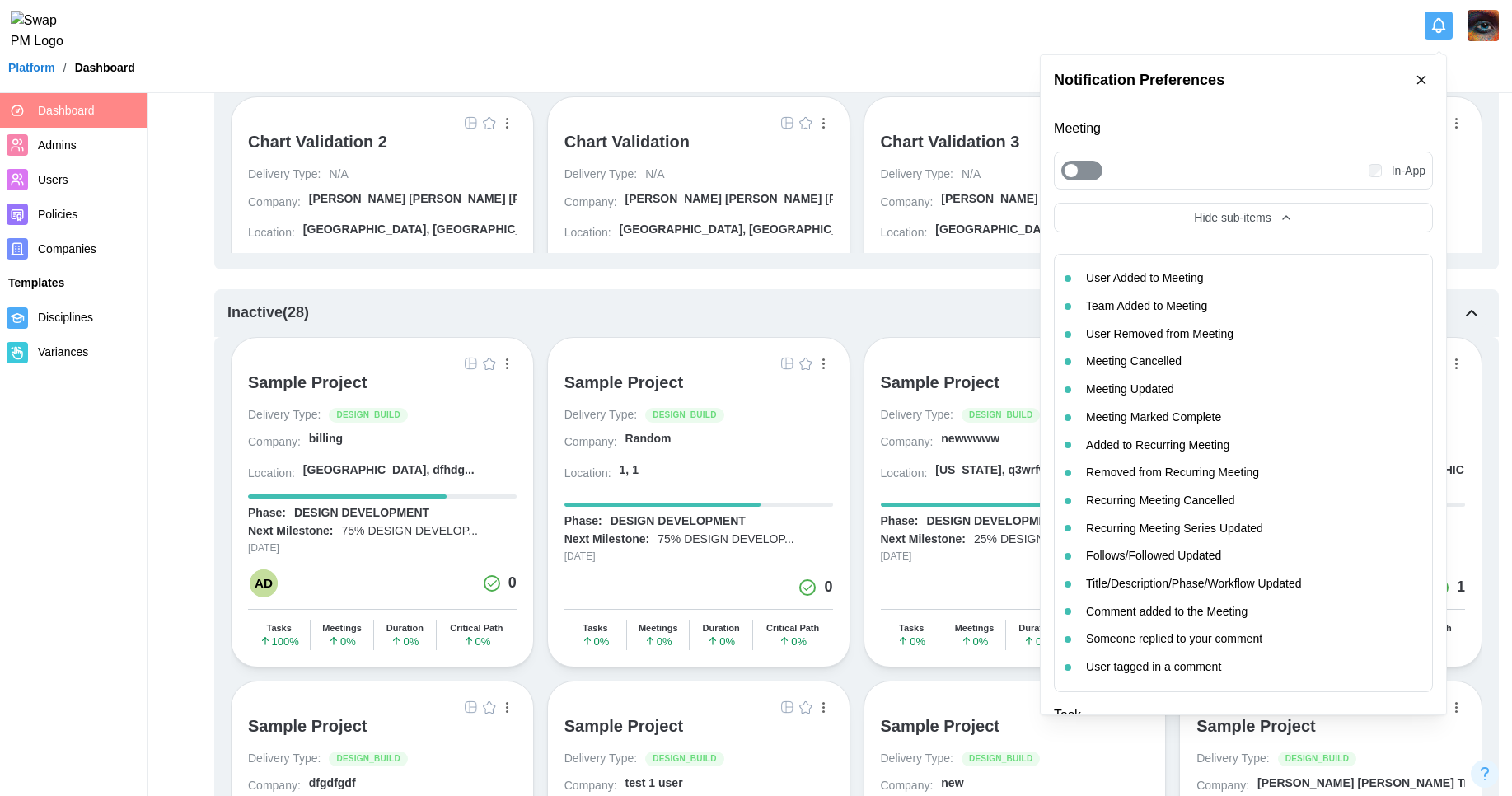
click at [1217, 224] on span "Hide sub-items" at bounding box center [1232, 217] width 77 height 18
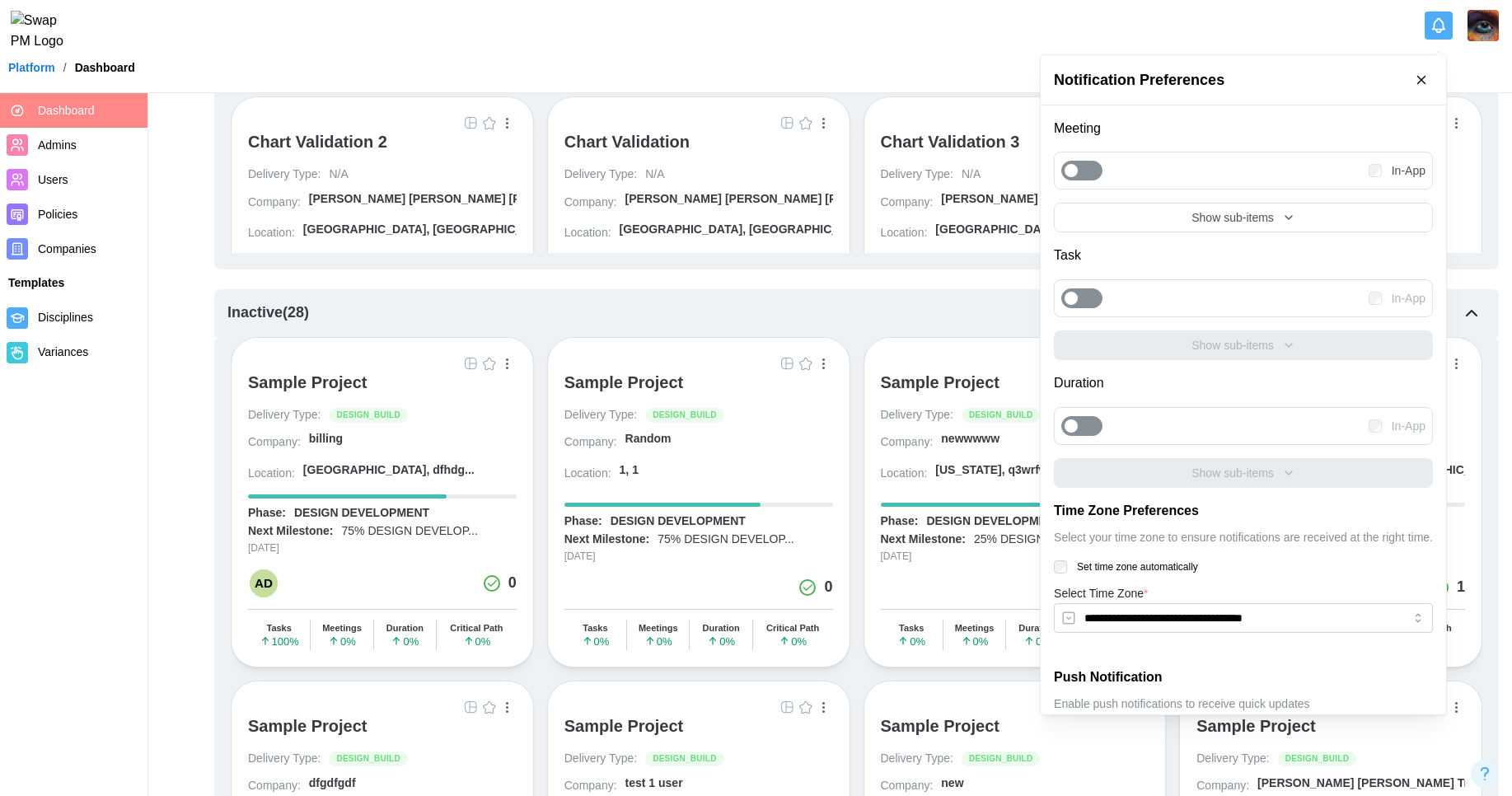
click at [1145, 217] on div "Show sub-items" at bounding box center [1243, 217] width 351 height 18
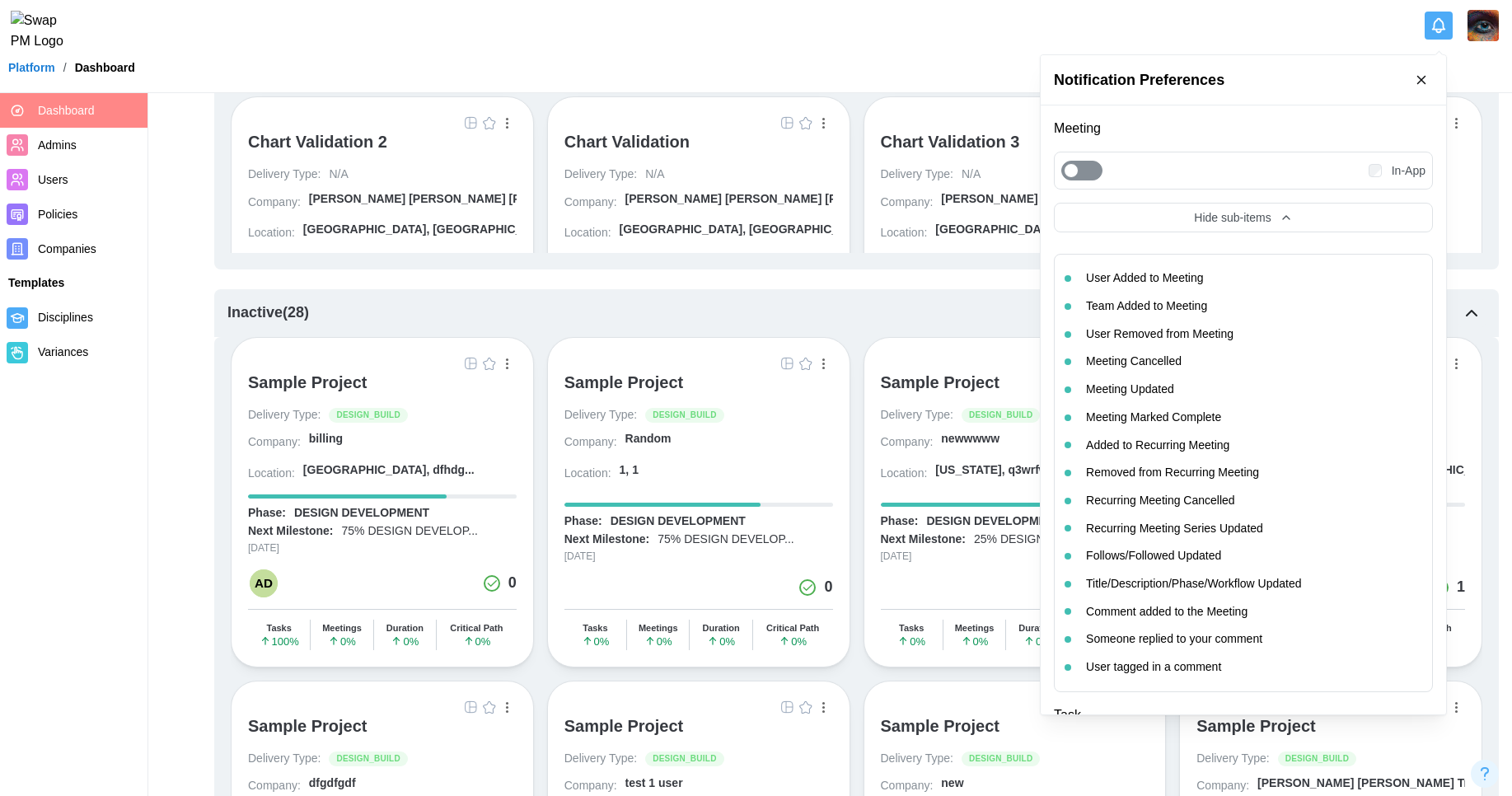
click at [1250, 215] on span "Hide sub-items" at bounding box center [1232, 217] width 77 height 18
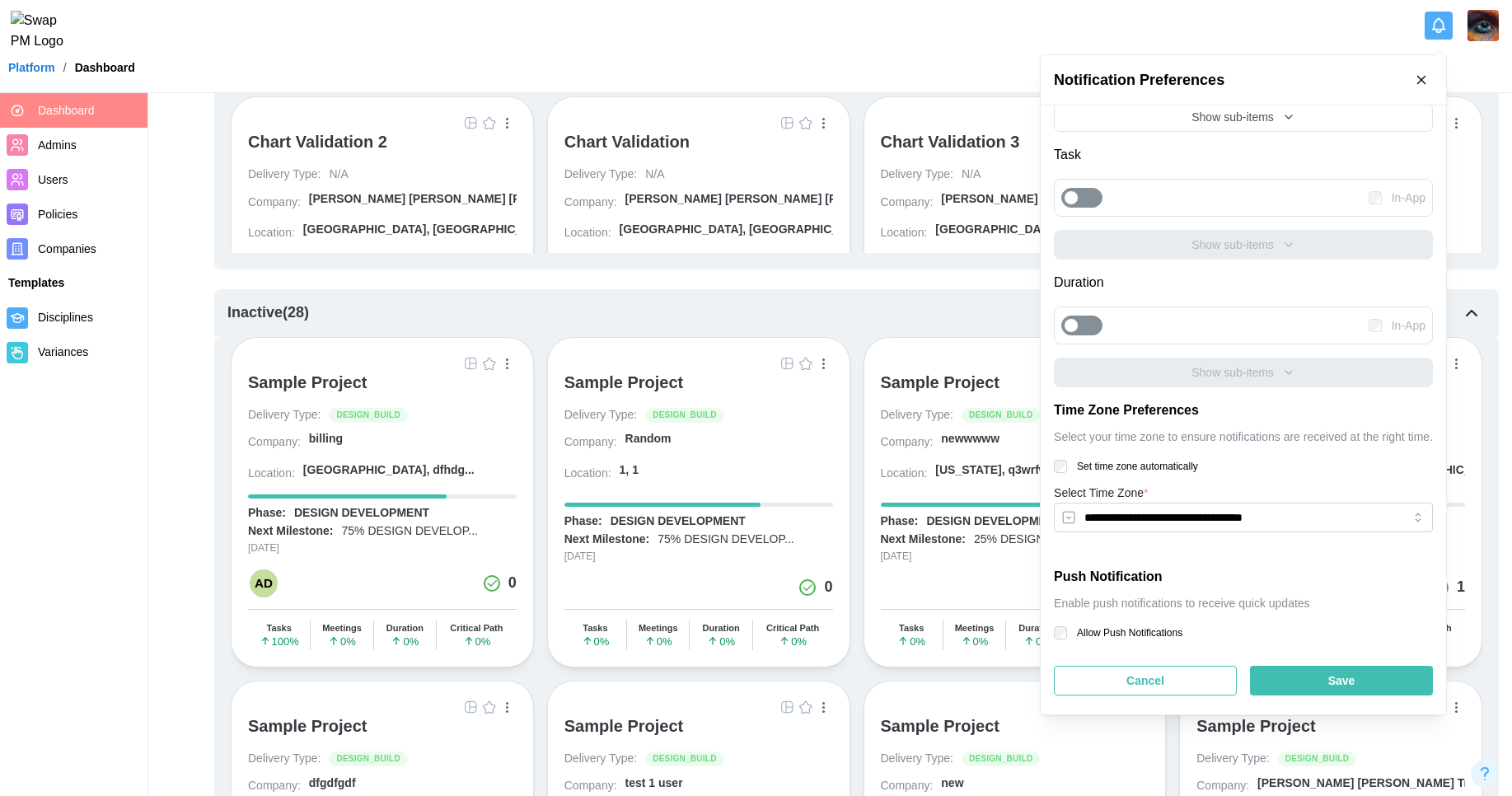
scroll to position [121, 0]
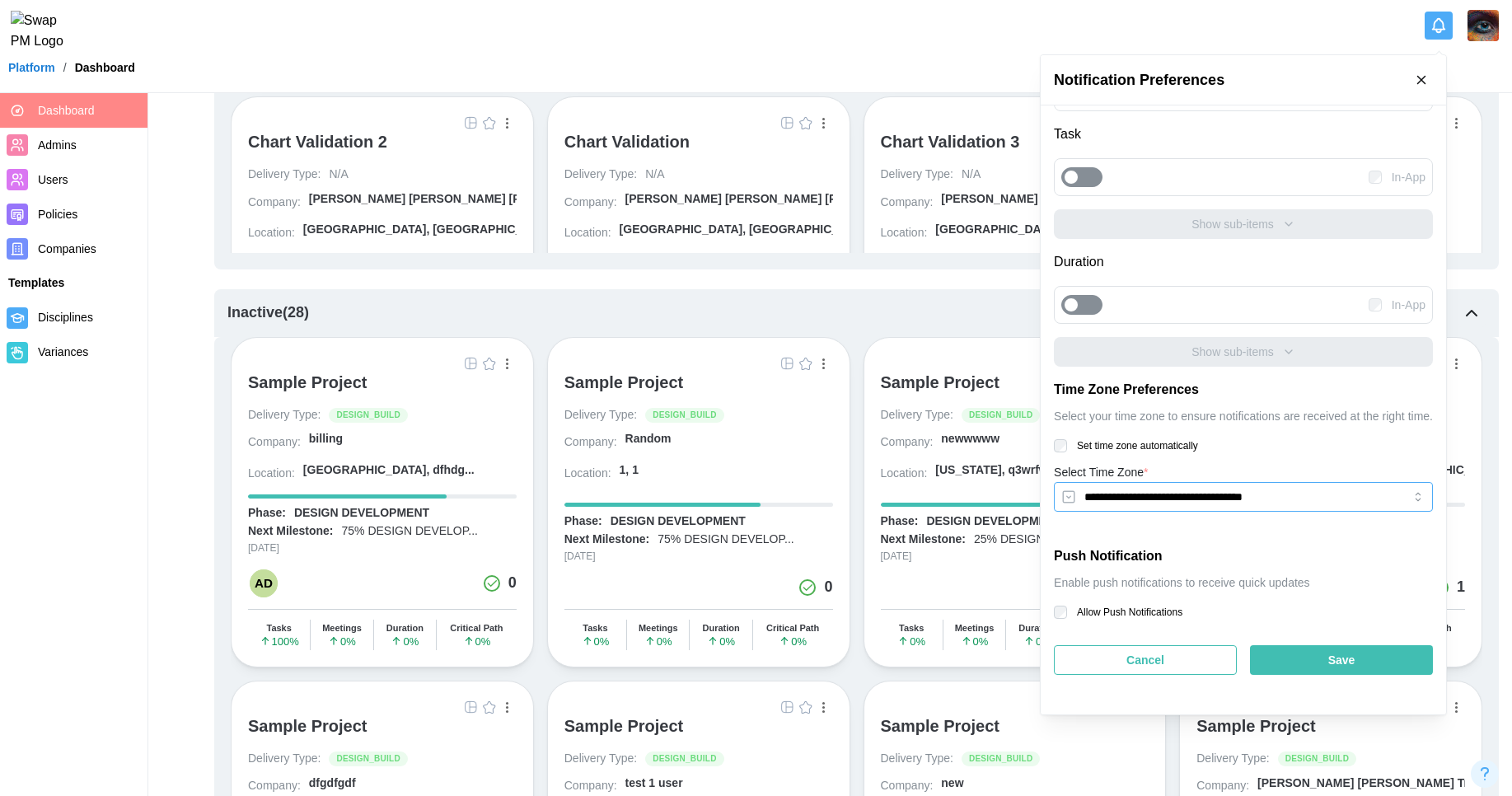
click at [1192, 494] on input "**********" at bounding box center [1243, 496] width 379 height 29
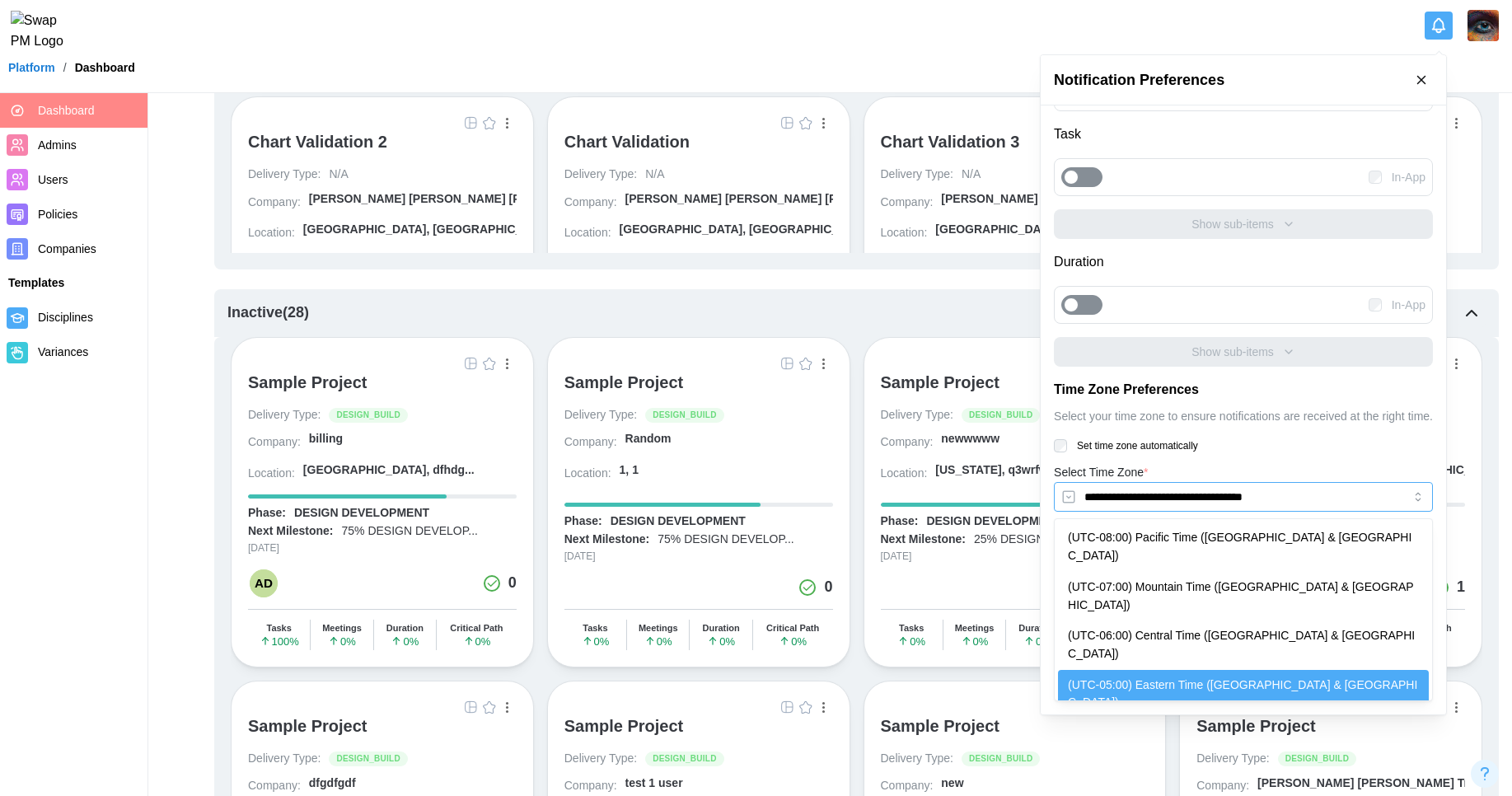
click at [1199, 502] on input "**********" at bounding box center [1243, 496] width 379 height 29
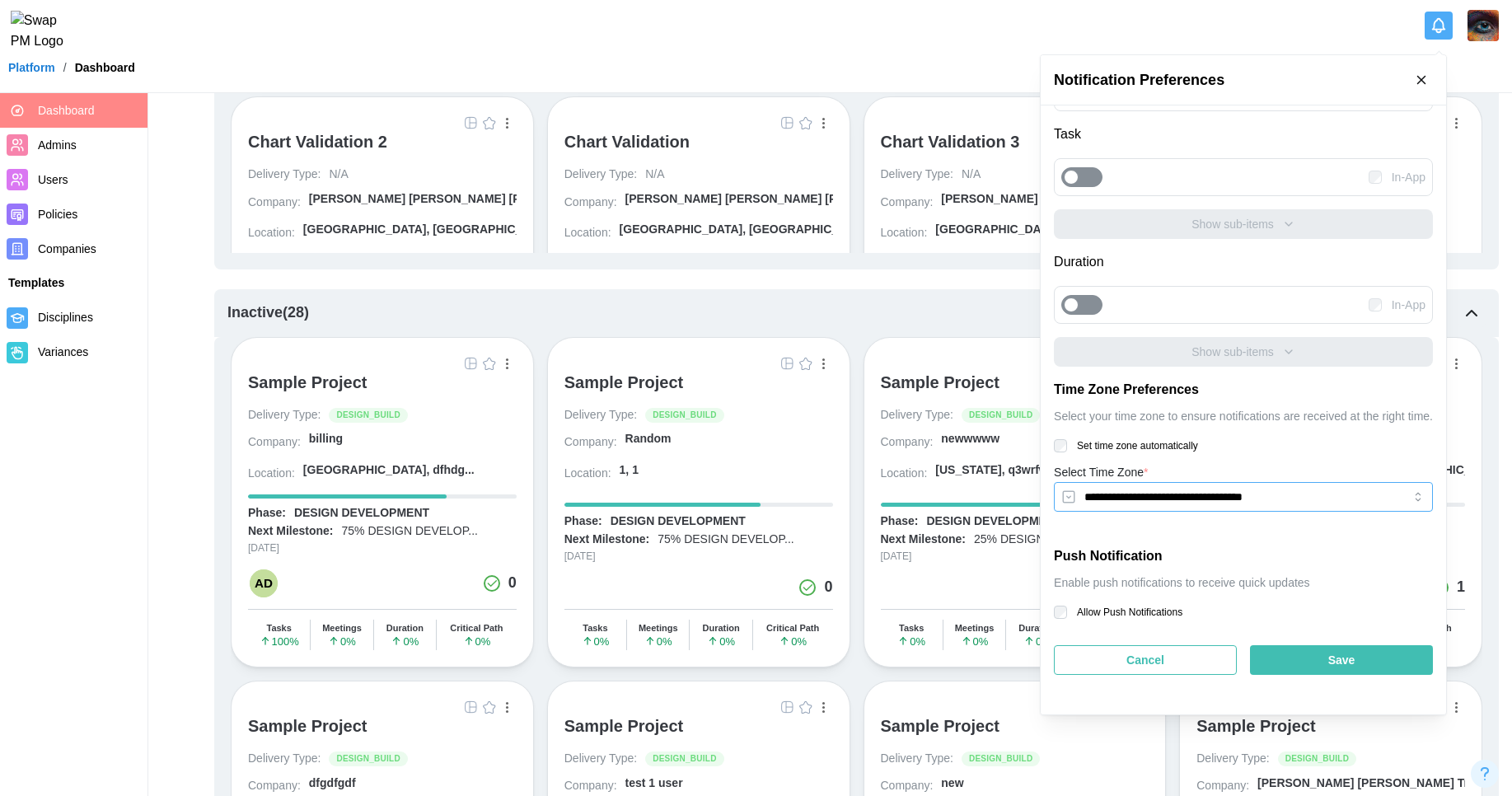
click at [1199, 502] on input "**********" at bounding box center [1243, 496] width 379 height 29
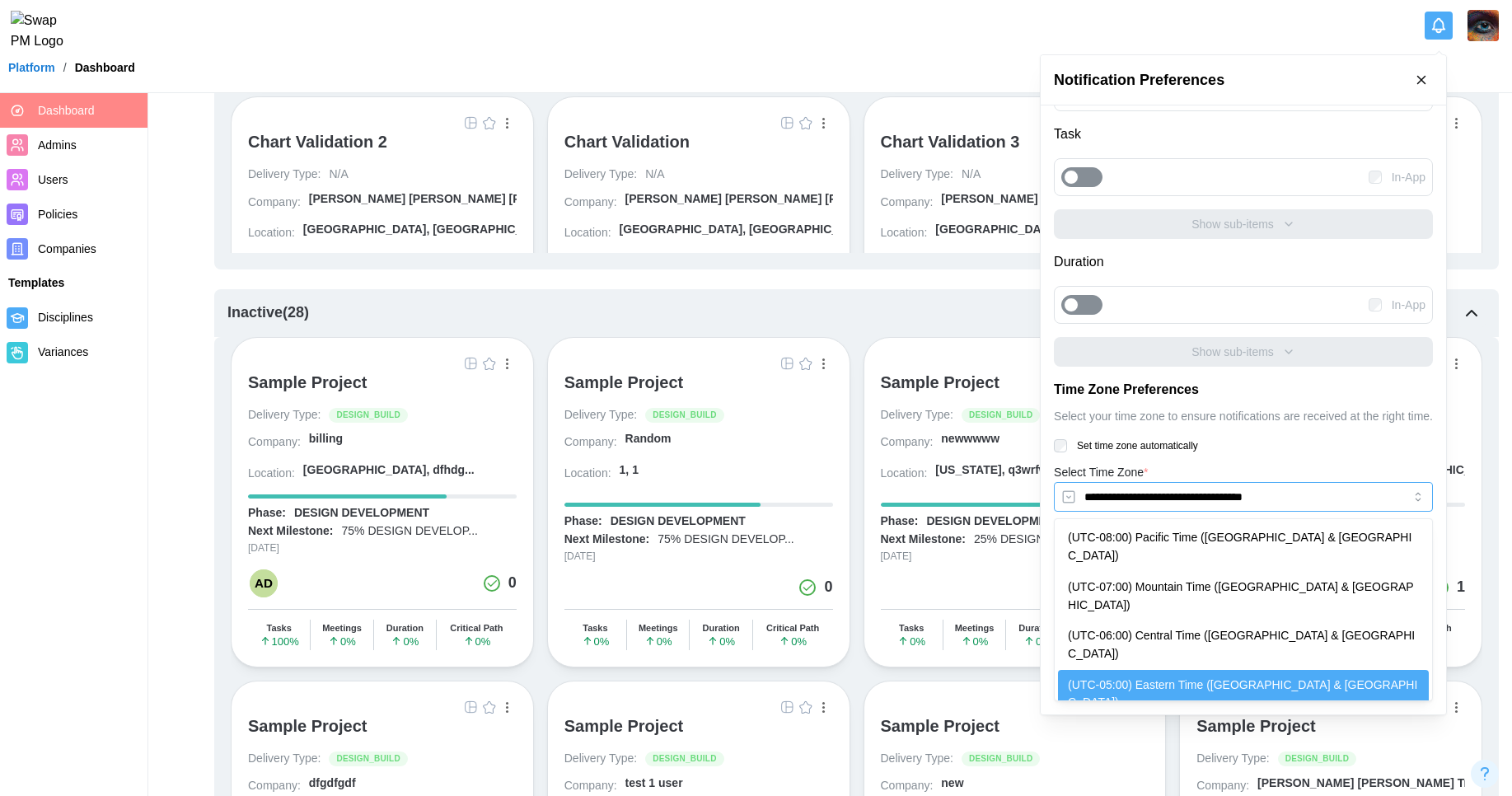
click at [1199, 502] on input "**********" at bounding box center [1243, 496] width 379 height 29
click at [1341, 499] on input "**********" at bounding box center [1243, 496] width 379 height 29
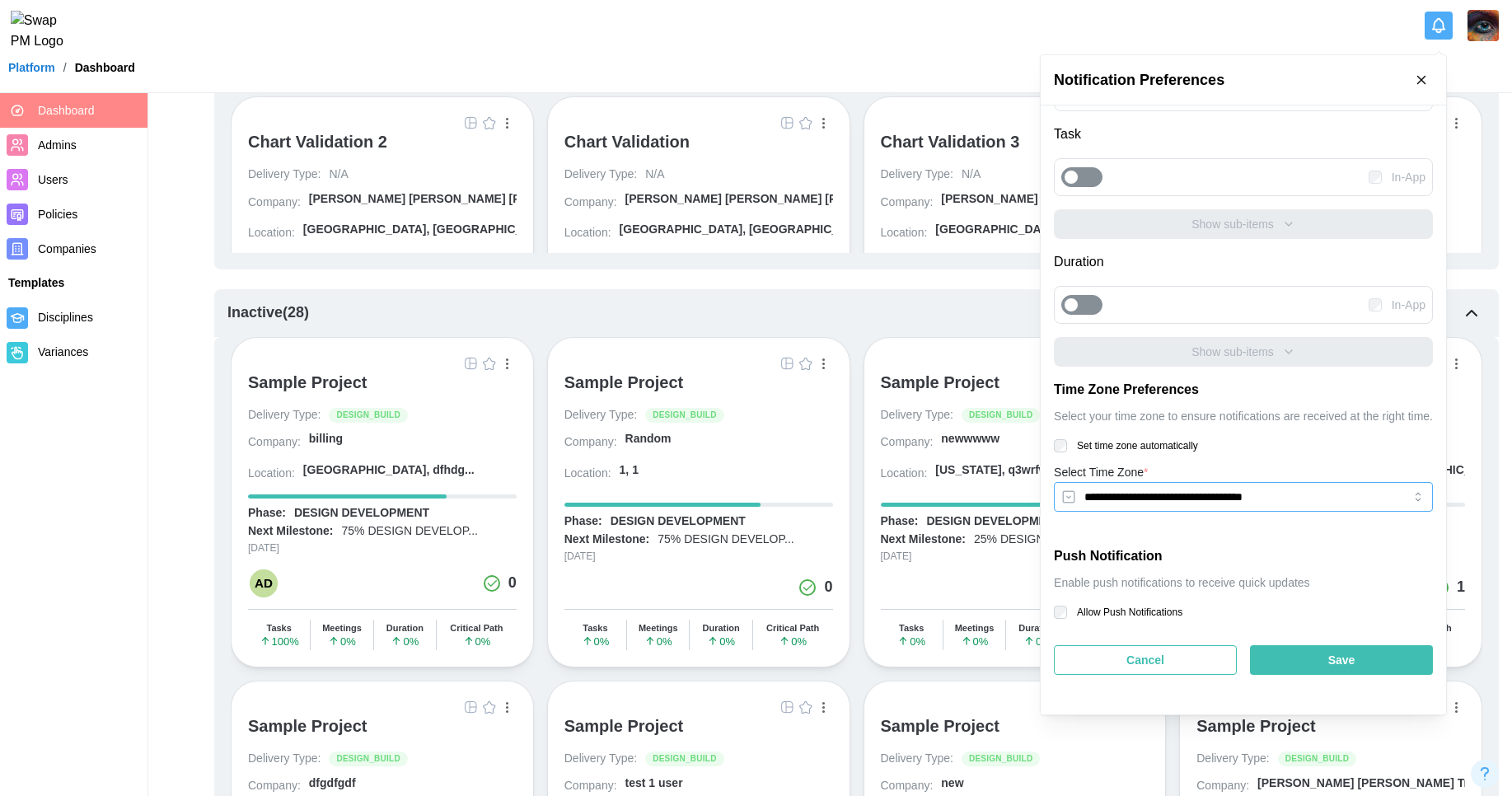
click at [1341, 499] on input "**********" at bounding box center [1243, 496] width 379 height 29
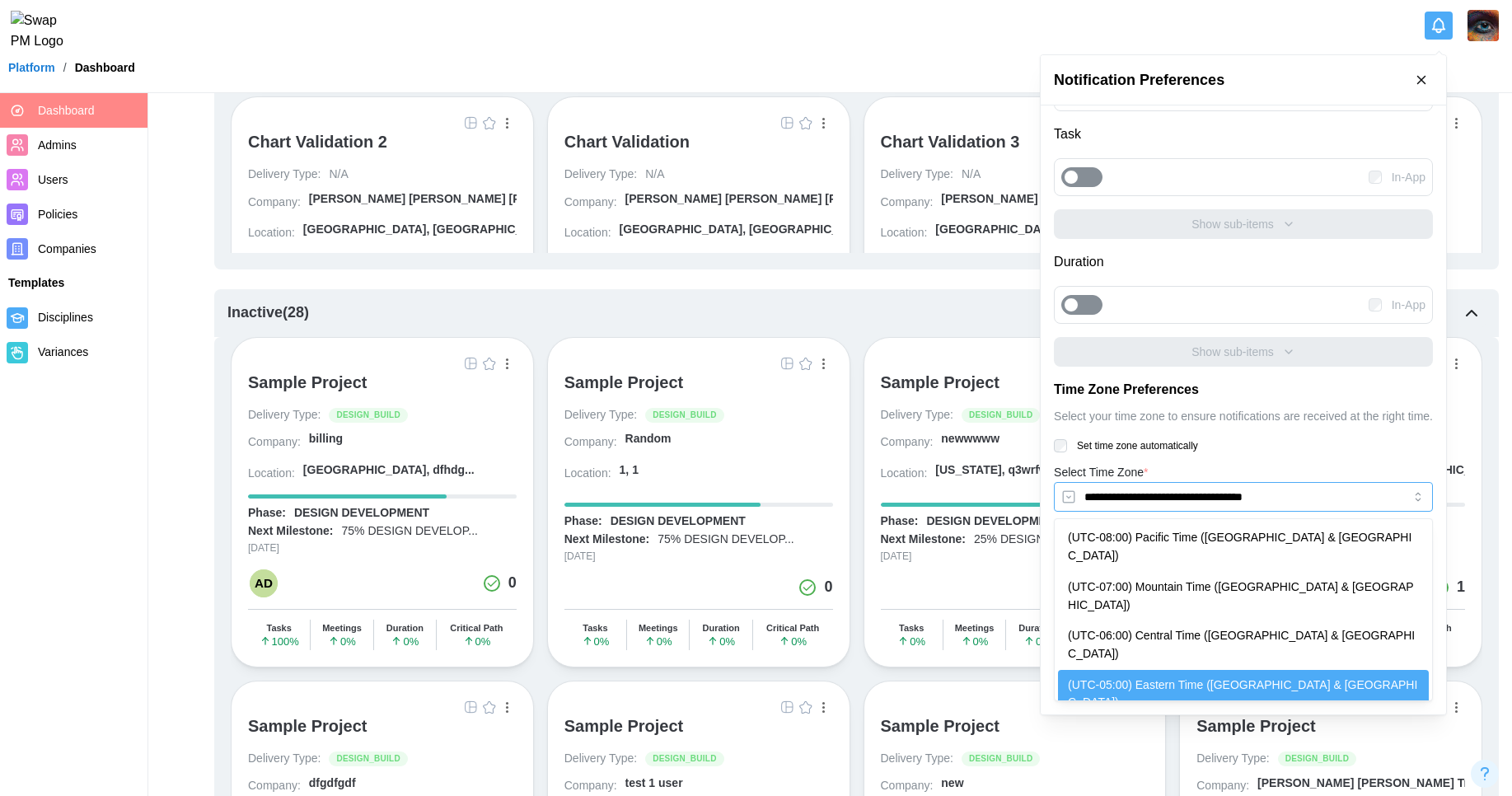
click at [1341, 499] on input "**********" at bounding box center [1243, 496] width 379 height 29
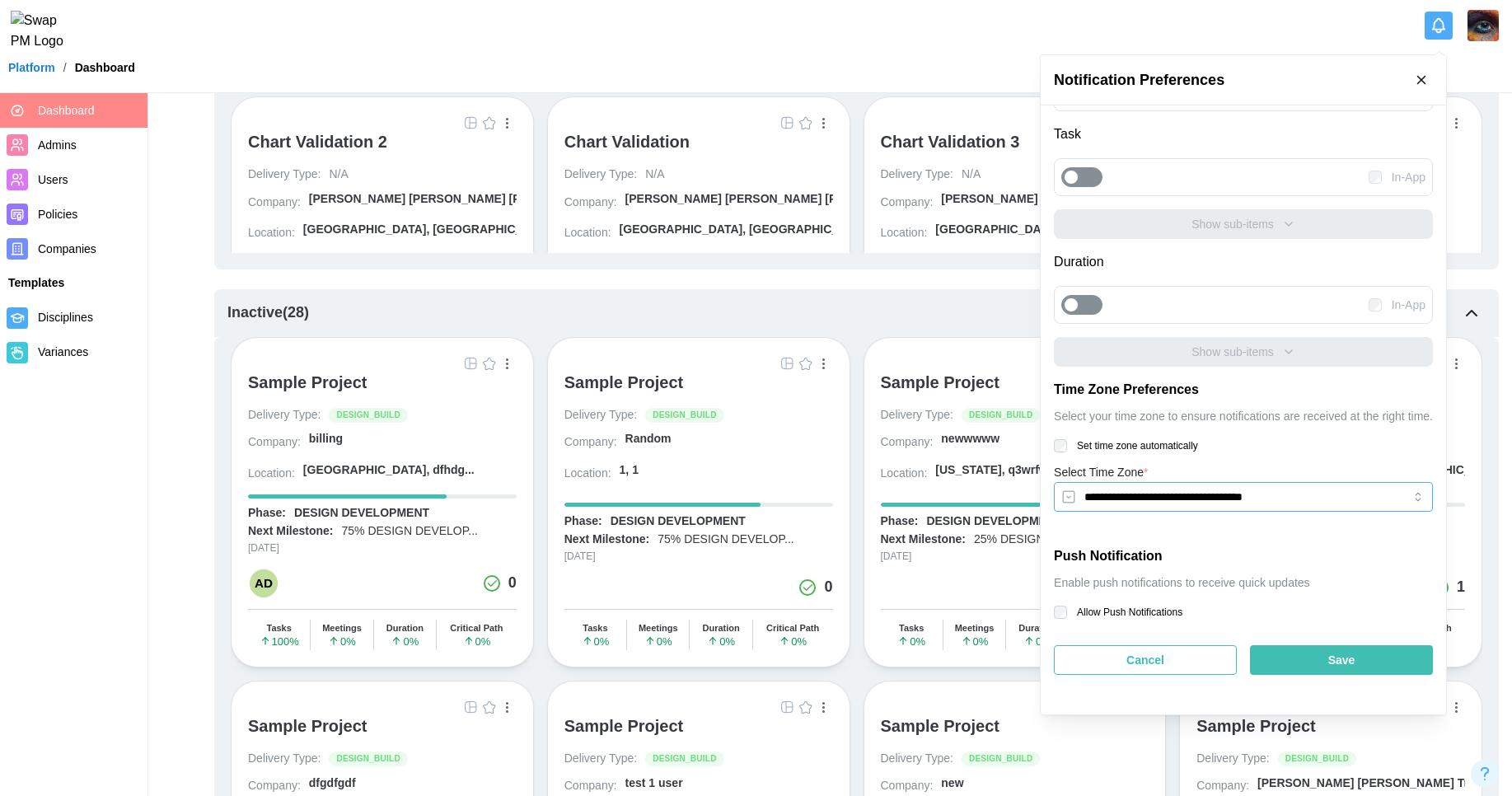
click at [1341, 499] on input "**********" at bounding box center [1243, 496] width 379 height 29
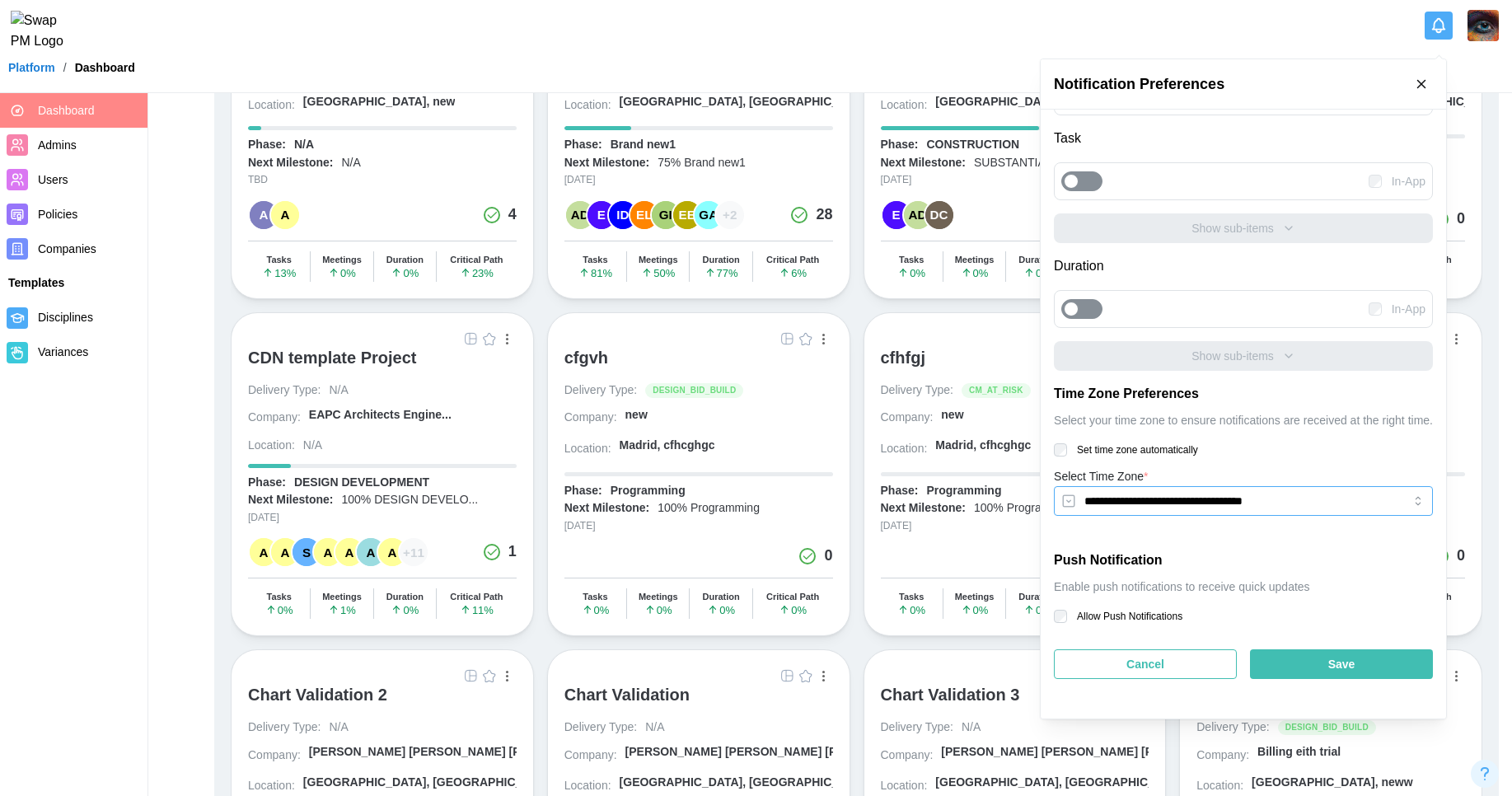
scroll to position [265, 0]
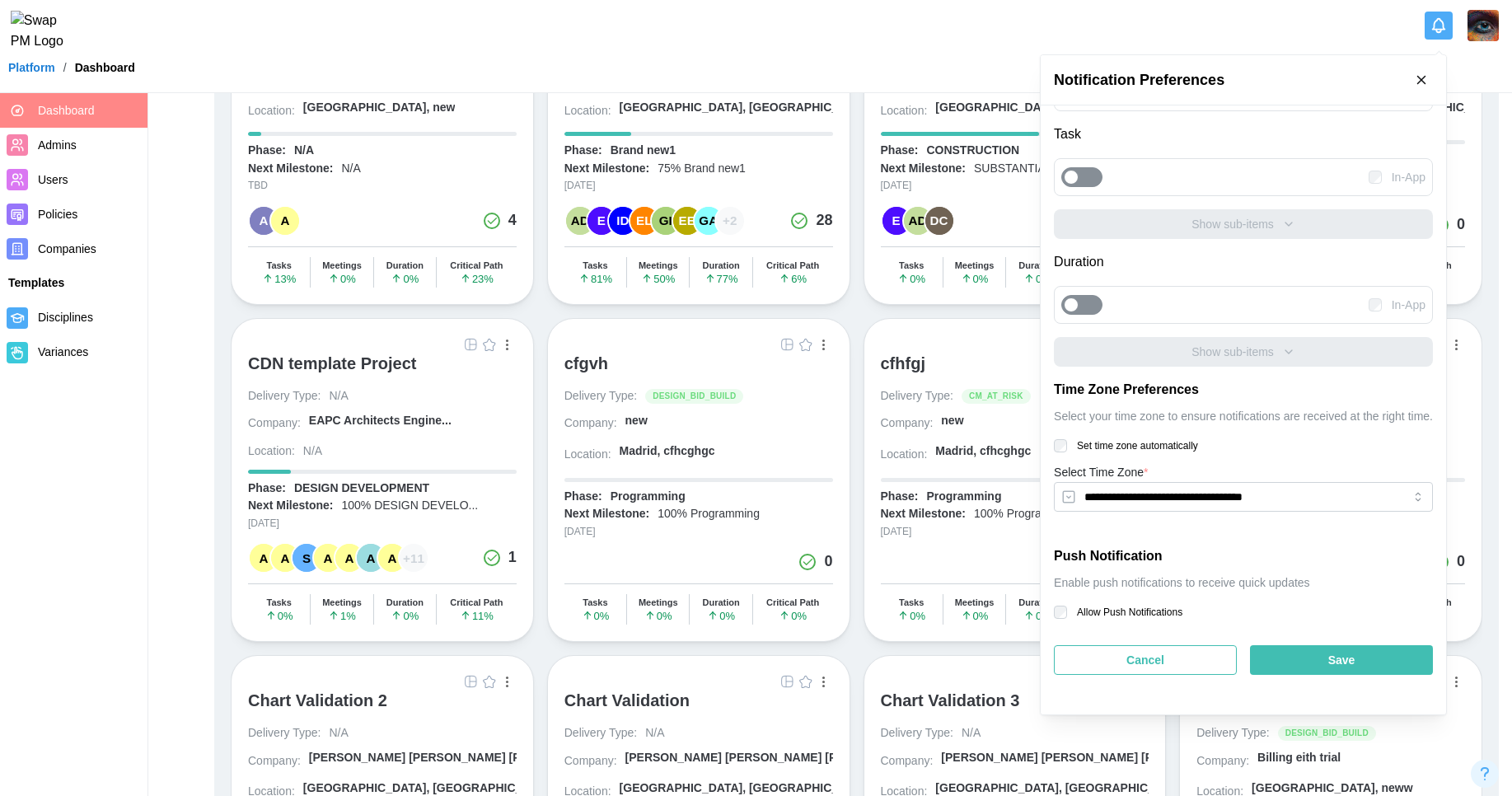
click at [1432, 33] on icon "Notifications" at bounding box center [1438, 25] width 18 height 18
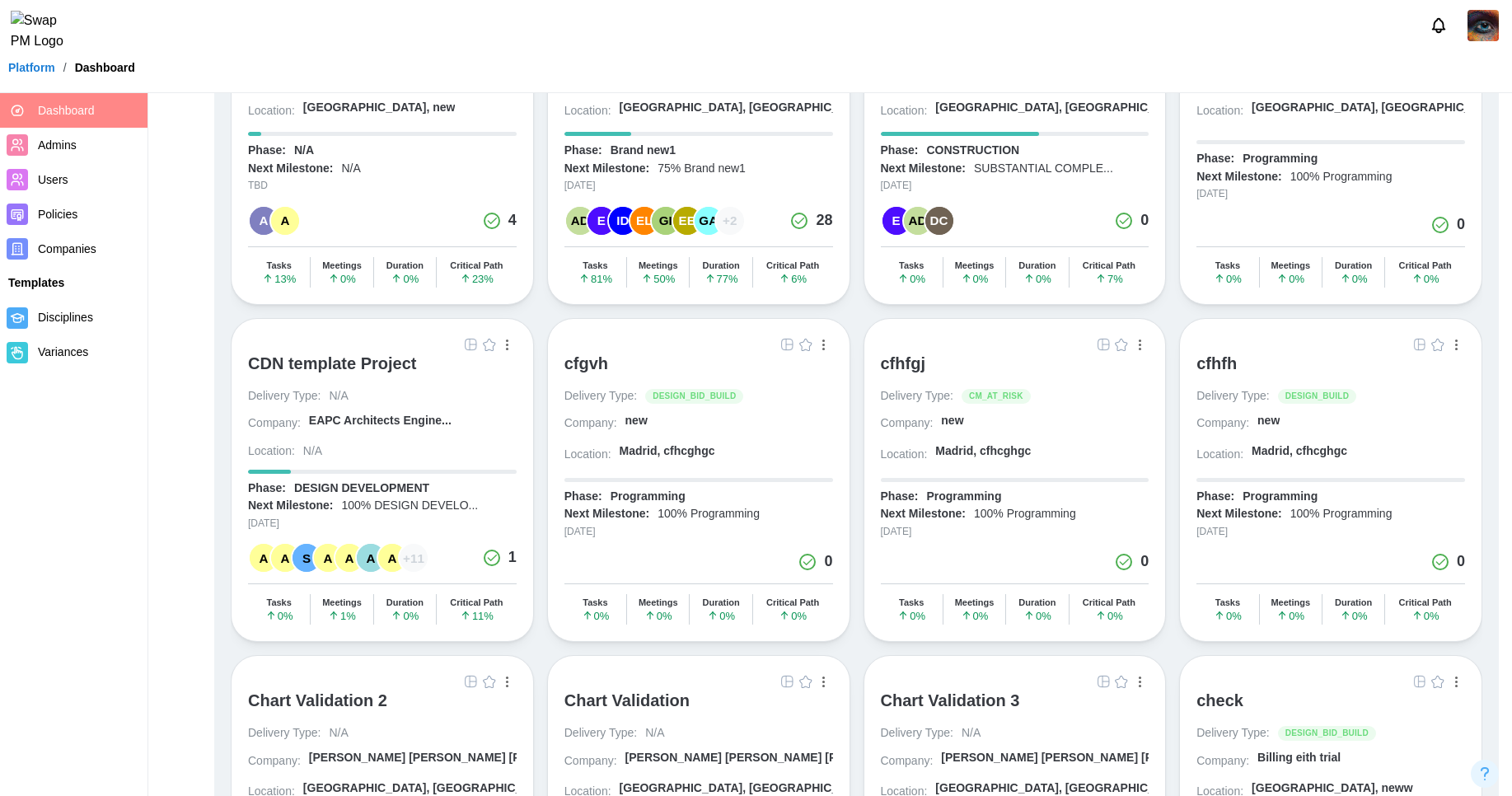
click at [1439, 34] on icon "Notifications" at bounding box center [1438, 25] width 18 height 18
click at [1441, 30] on icon "Notifications" at bounding box center [1438, 25] width 18 height 18
click at [1436, 40] on button "Notifications" at bounding box center [1438, 25] width 28 height 28
click at [1436, 33] on icon "Notifications" at bounding box center [1438, 30] width 5 height 3
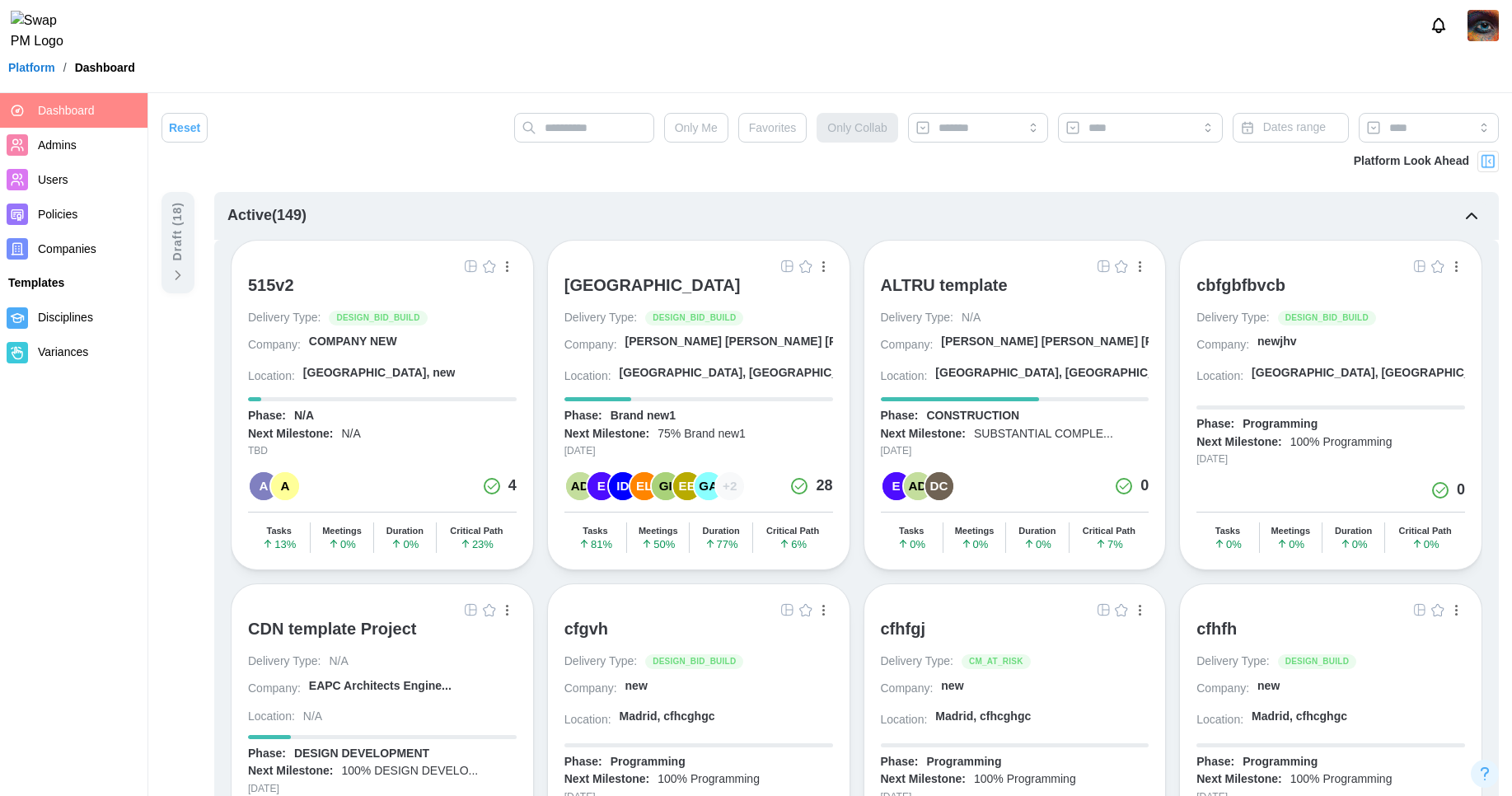
click at [487, 181] on div "Platform Look Ahead" at bounding box center [830, 171] width 1337 height 41
click at [580, 123] on input "text" at bounding box center [584, 127] width 140 height 29
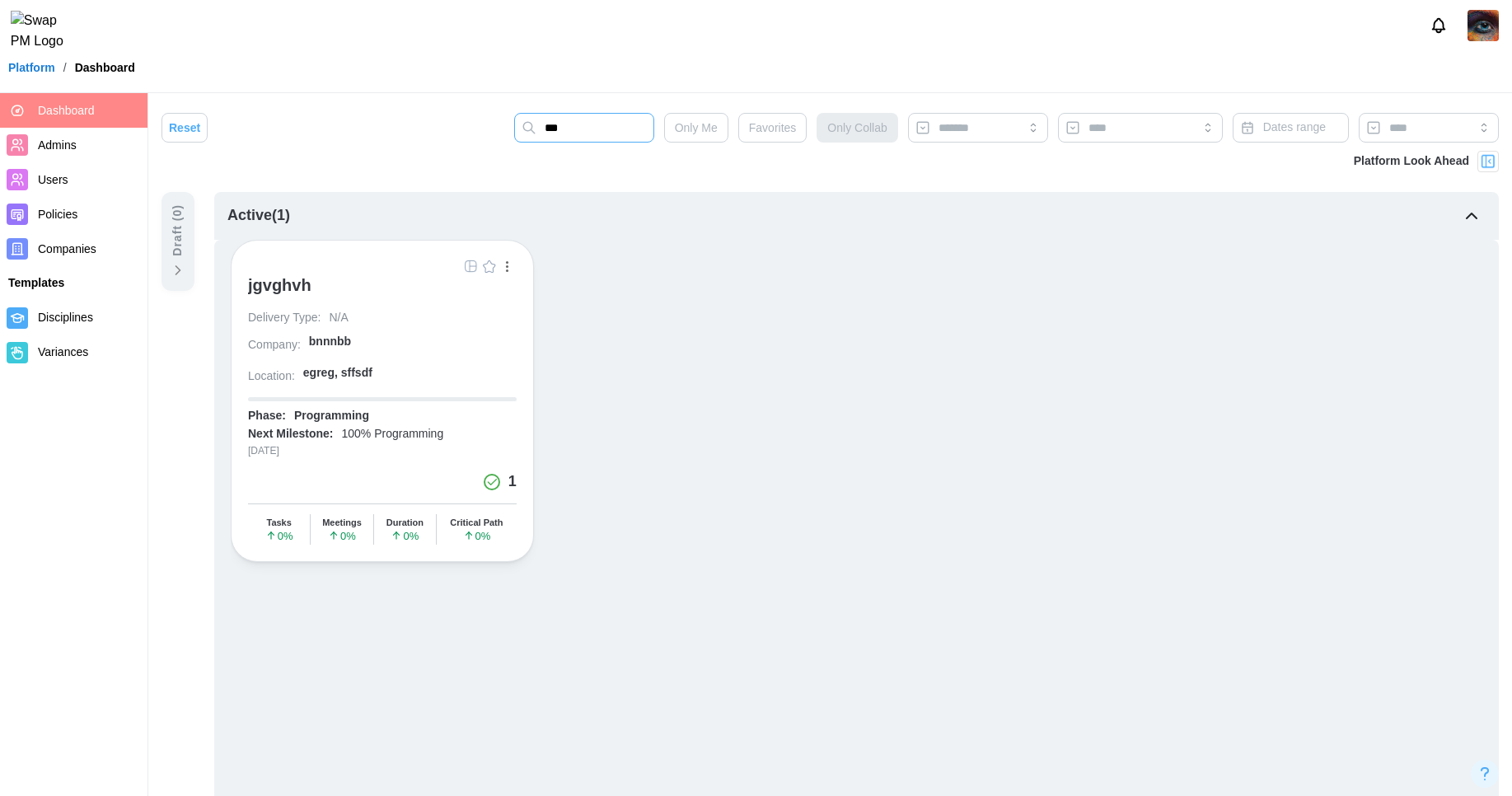
type input "***"
click at [321, 343] on div "bnnnbb" at bounding box center [330, 341] width 42 height 16
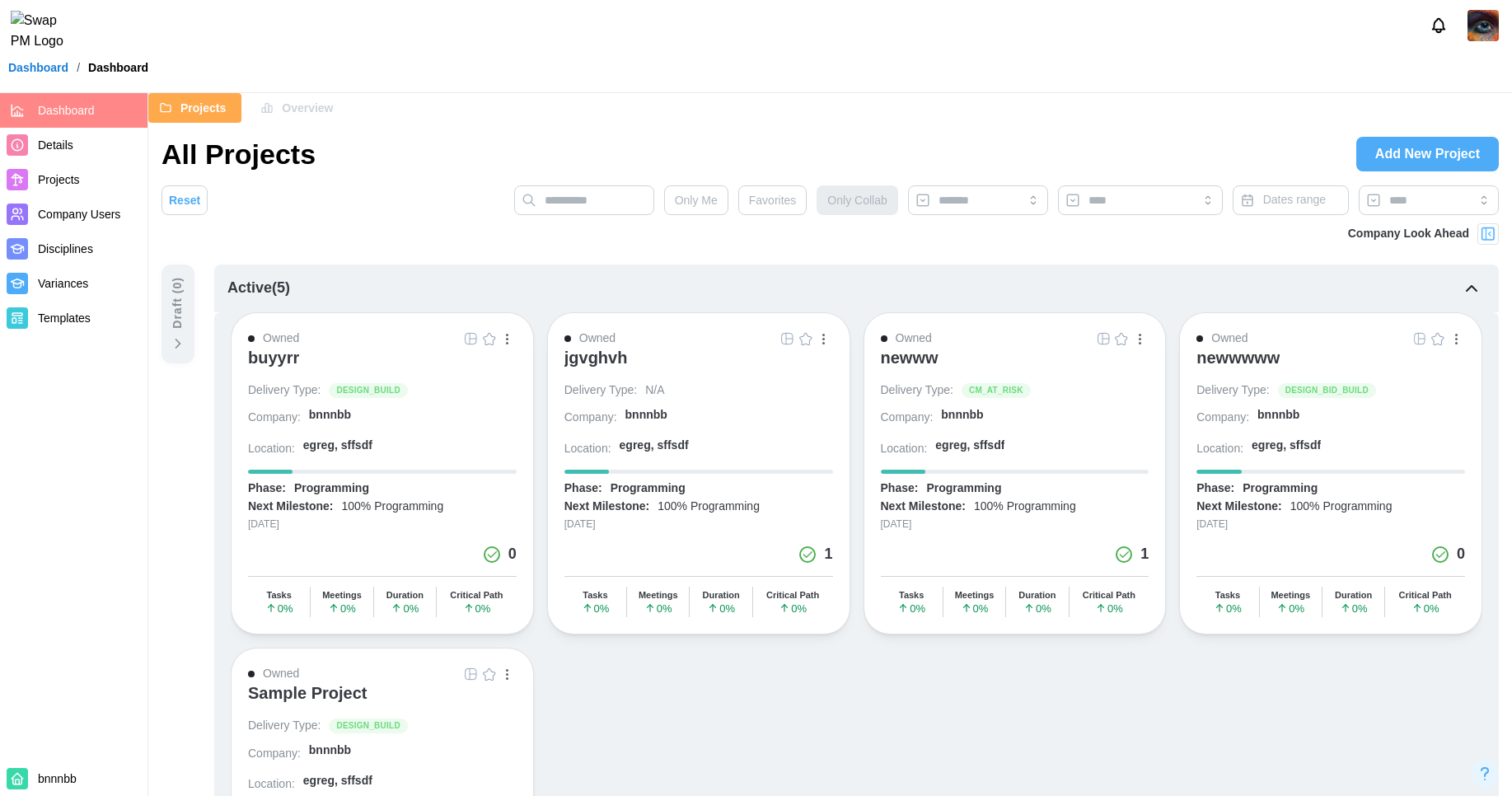
click at [79, 152] on span "Details" at bounding box center [89, 145] width 103 height 21
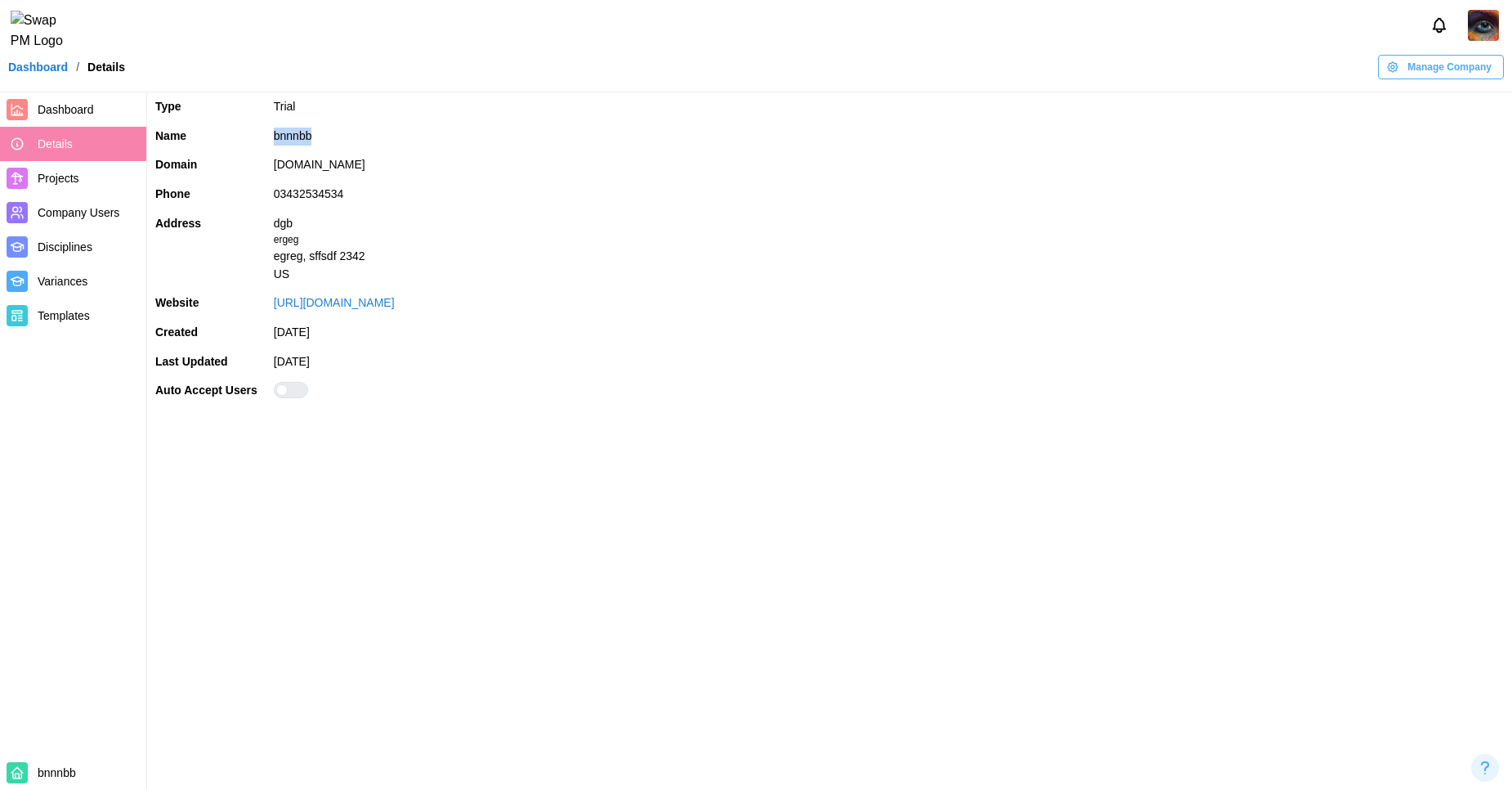
drag, startPoint x: 330, startPoint y: 141, endPoint x: 269, endPoint y: 140, distance: 61.0
click at [269, 140] on td "bnnnbb" at bounding box center [889, 136] width 1246 height 29
copy td "bnnnbb"
click at [25, 73] on link "Dashboard" at bounding box center [38, 67] width 59 height 11
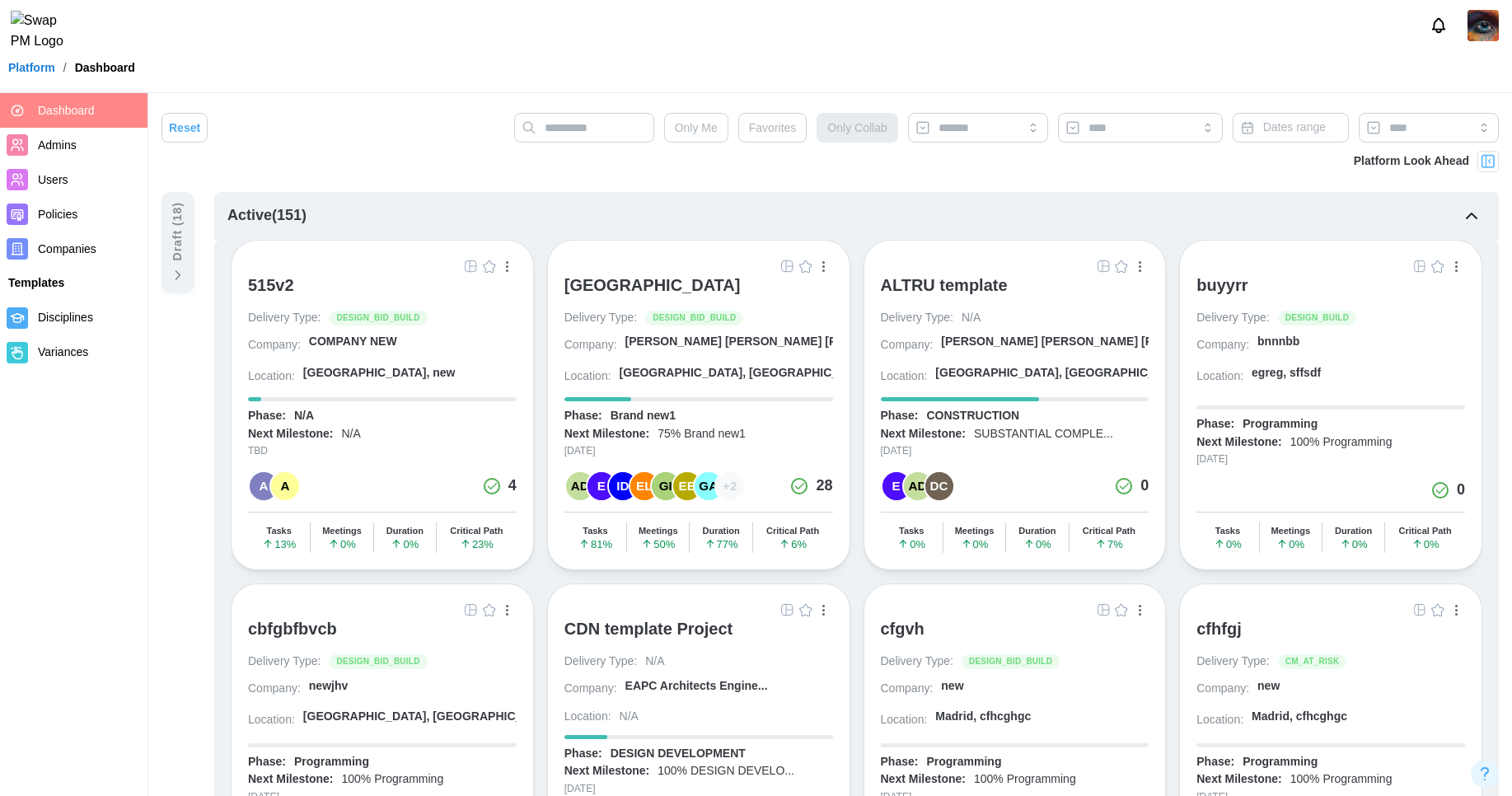
click at [101, 241] on span "Companies" at bounding box center [89, 249] width 103 height 21
